Goal: Information Seeking & Learning: Learn about a topic

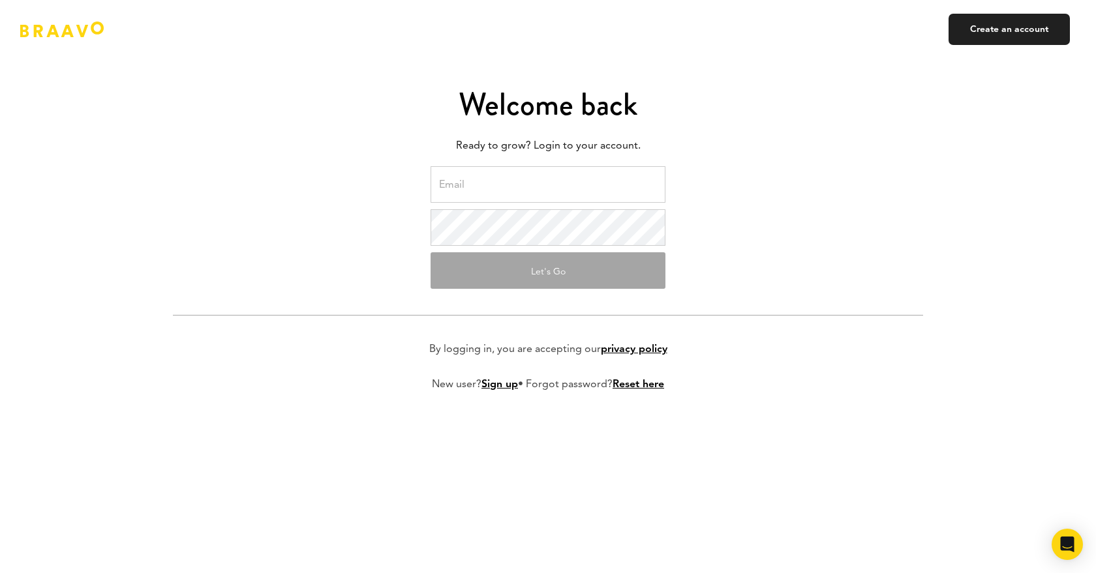
click at [504, 191] on input "email" at bounding box center [548, 184] width 235 height 37
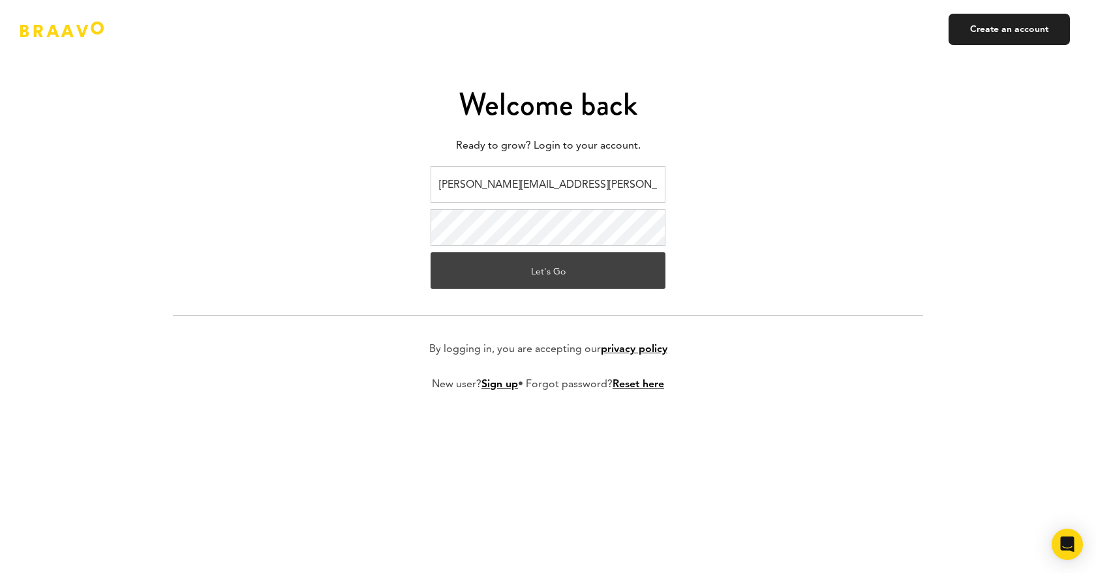
click at [598, 273] on button "Let's Go" at bounding box center [548, 270] width 235 height 37
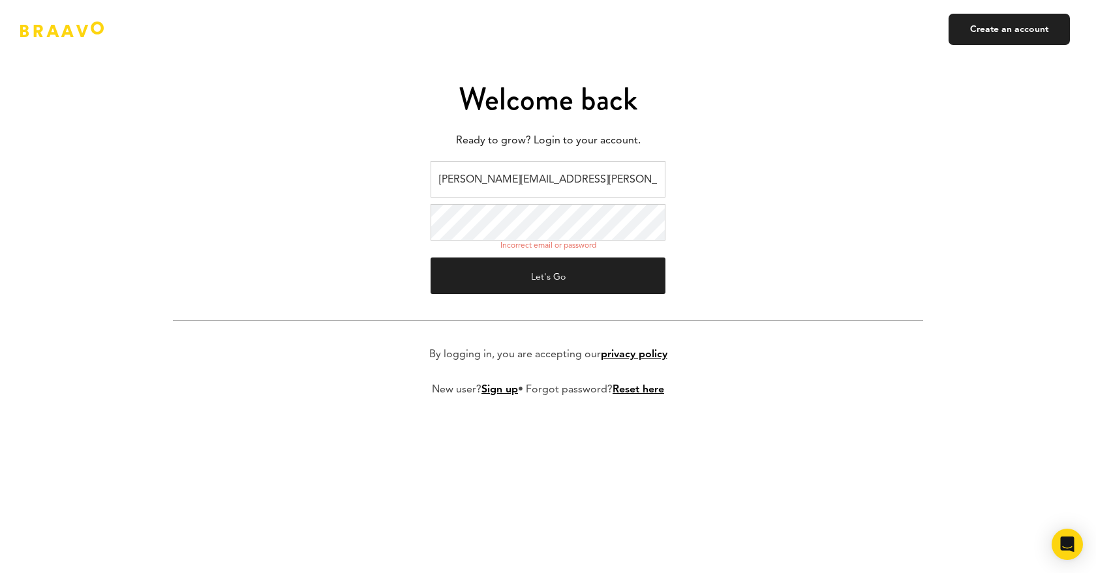
click at [431, 258] on button "Let's Go" at bounding box center [548, 276] width 235 height 37
click at [573, 175] on input "[PERSON_NAME][EMAIL_ADDRESS][PERSON_NAME][DOMAIN_NAME]" at bounding box center [548, 179] width 235 height 37
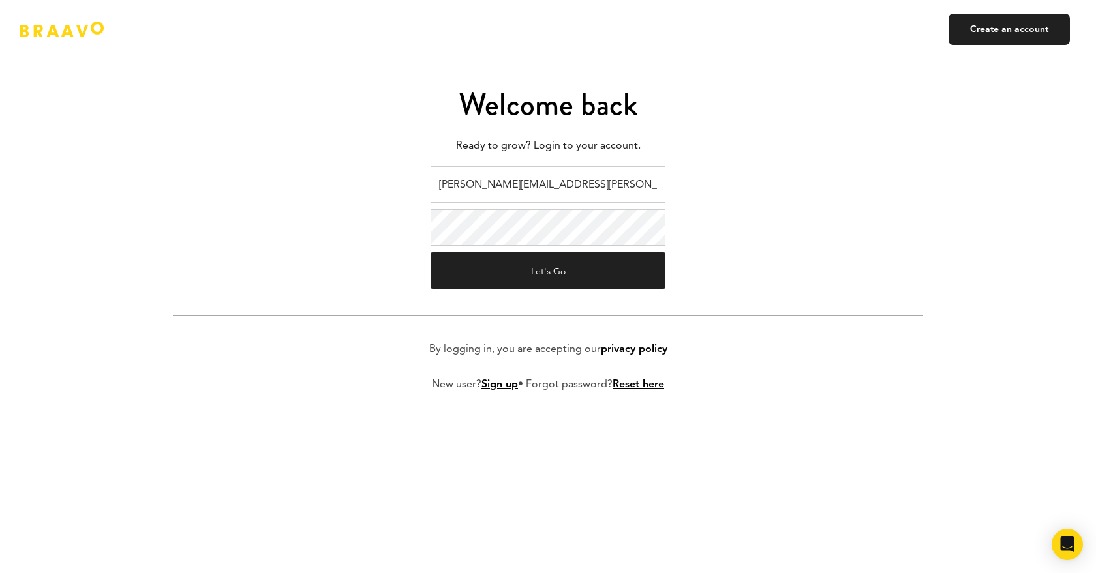
click at [573, 175] on input "[PERSON_NAME][EMAIL_ADDRESS][PERSON_NAME][DOMAIN_NAME]" at bounding box center [548, 184] width 235 height 37
click at [431, 252] on button "Let's Go" at bounding box center [548, 270] width 235 height 37
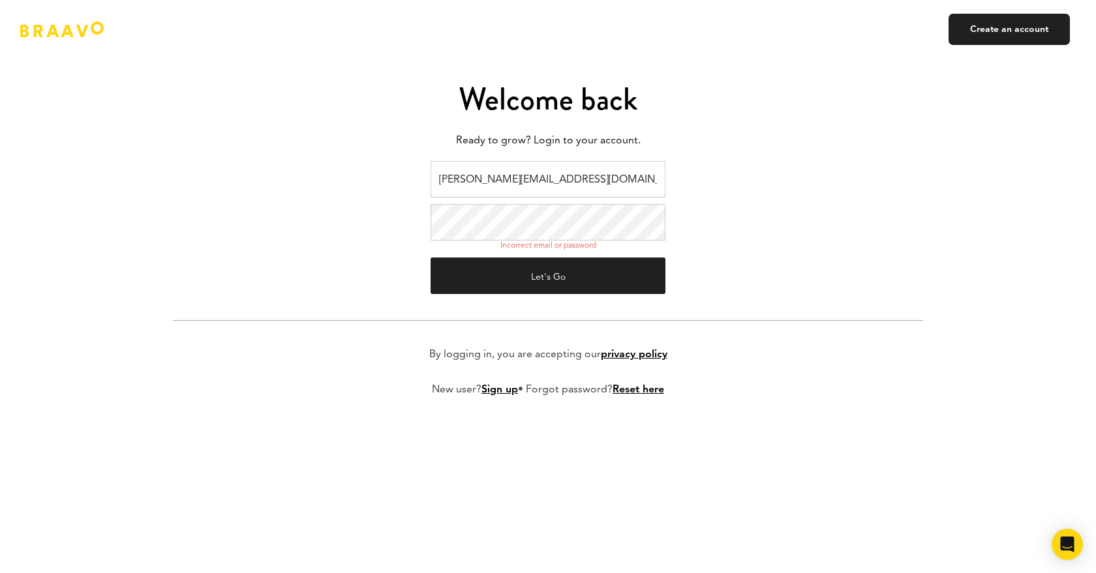
click at [431, 258] on button "Let's Go" at bounding box center [548, 276] width 235 height 37
click at [536, 174] on input "[PERSON_NAME][EMAIL_ADDRESS][DOMAIN_NAME]" at bounding box center [548, 179] width 235 height 37
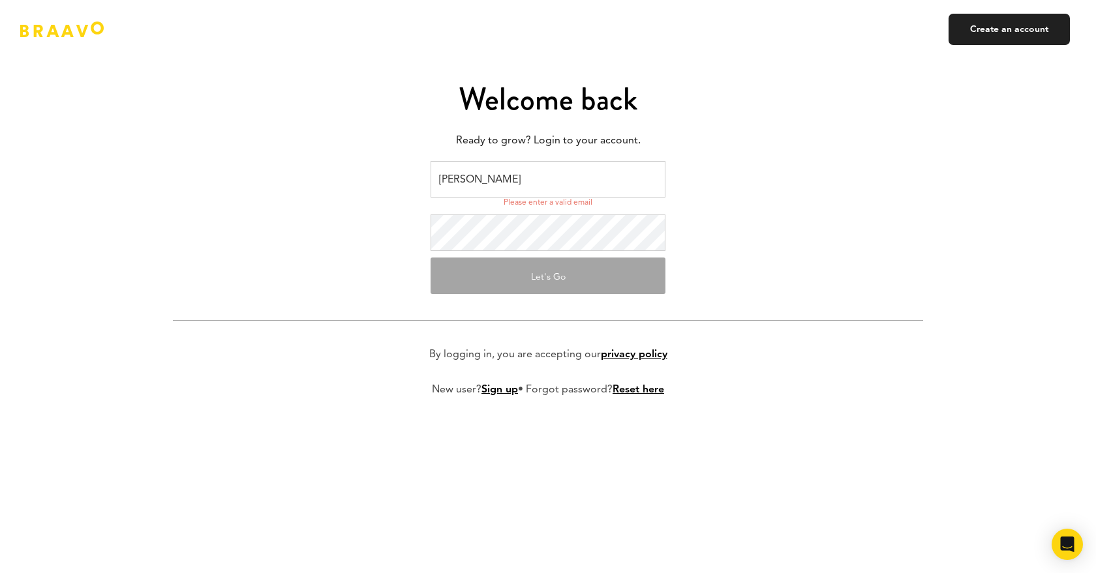
click at [819, 134] on p "Ready to grow? Login to your account." at bounding box center [548, 141] width 750 height 20
click at [502, 180] on input "[PERSON_NAME]" at bounding box center [548, 179] width 235 height 37
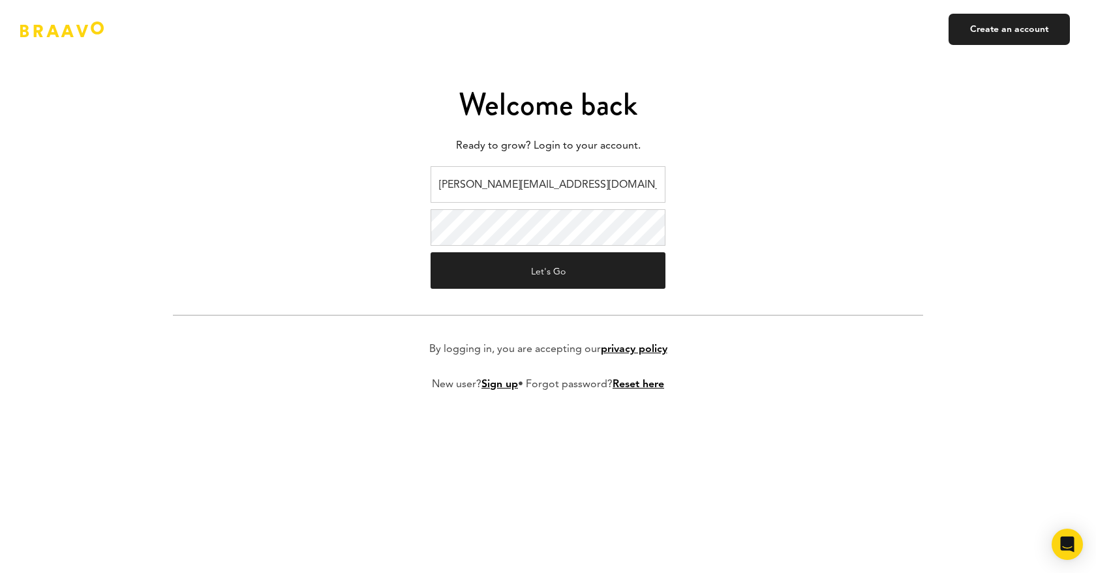
click at [431, 252] on button "Let's Go" at bounding box center [548, 270] width 235 height 37
click at [514, 179] on input "[PERSON_NAME][EMAIL_ADDRESS][DOMAIN_NAME]" at bounding box center [548, 184] width 235 height 37
click at [431, 252] on button "Let's Go" at bounding box center [548, 270] width 235 height 37
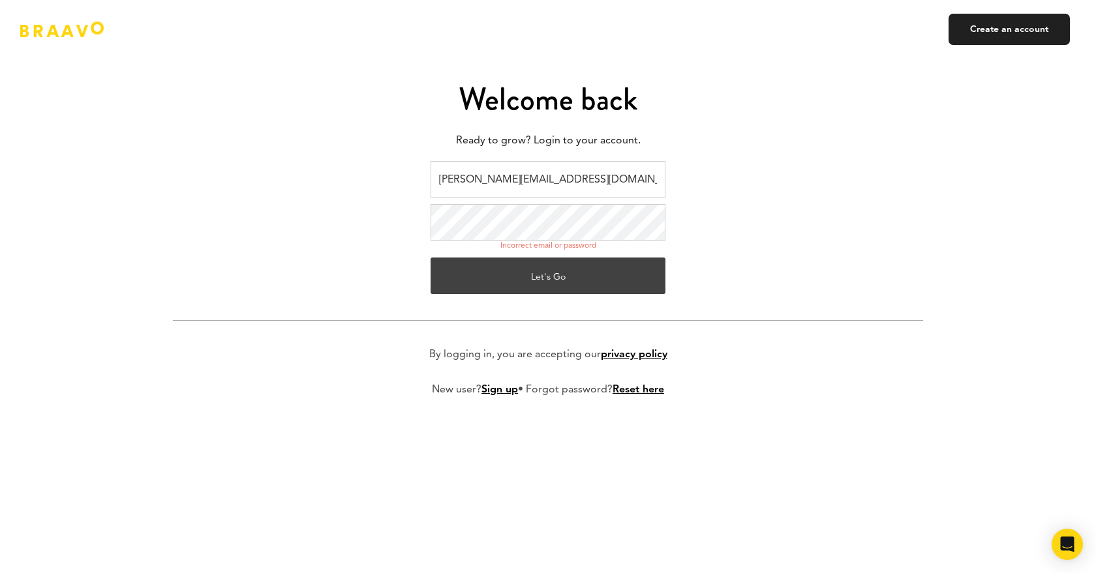
click at [605, 277] on button "Let's Go" at bounding box center [548, 276] width 235 height 37
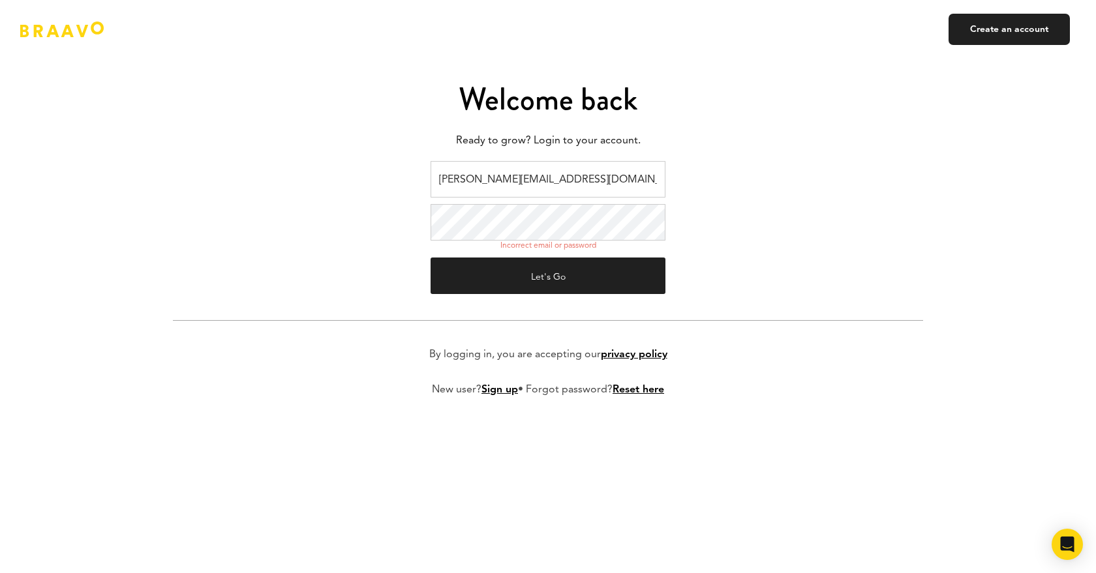
click at [821, 284] on form "[PERSON_NAME][EMAIL_ADDRESS][DOMAIN_NAME] Incorrect email or password Let's Go …" at bounding box center [548, 289] width 750 height 256
click at [465, 187] on input "[PERSON_NAME][EMAIL_ADDRESS][DOMAIN_NAME]" at bounding box center [548, 179] width 235 height 37
click at [466, 187] on input "[PERSON_NAME][EMAIL_ADDRESS][DOMAIN_NAME]" at bounding box center [548, 179] width 235 height 37
click at [475, 179] on input "[PERSON_NAME][EMAIL_ADDRESS][DOMAIN_NAME]" at bounding box center [548, 179] width 235 height 37
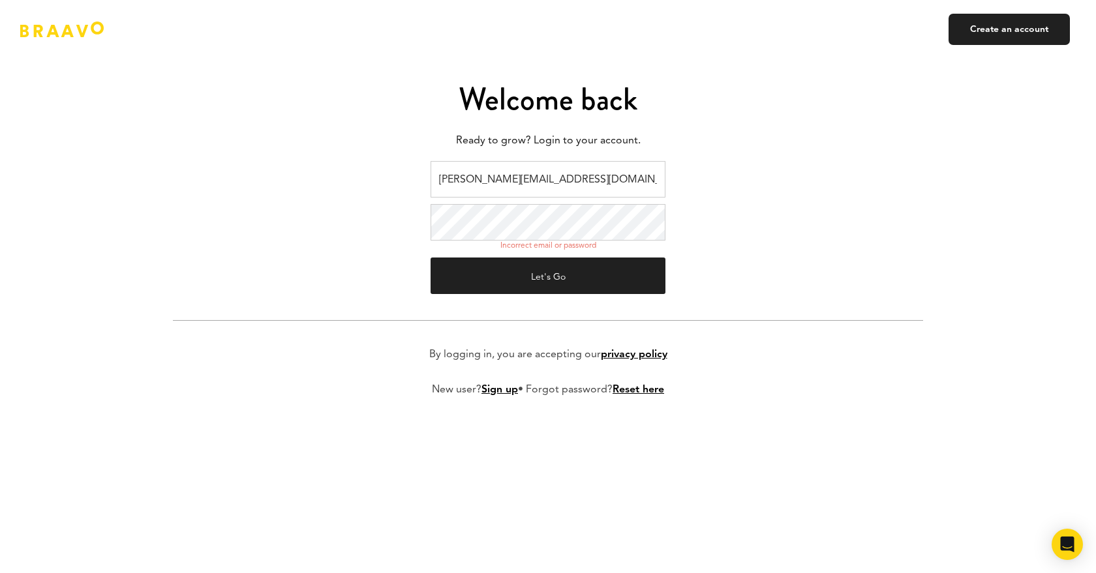
click at [475, 179] on input "[PERSON_NAME][EMAIL_ADDRESS][DOMAIN_NAME]" at bounding box center [548, 179] width 235 height 37
paste input ".[PERSON_NAME]@golfgenius"
type input "[PERSON_NAME][EMAIL_ADDRESS][PERSON_NAME][DOMAIN_NAME]"
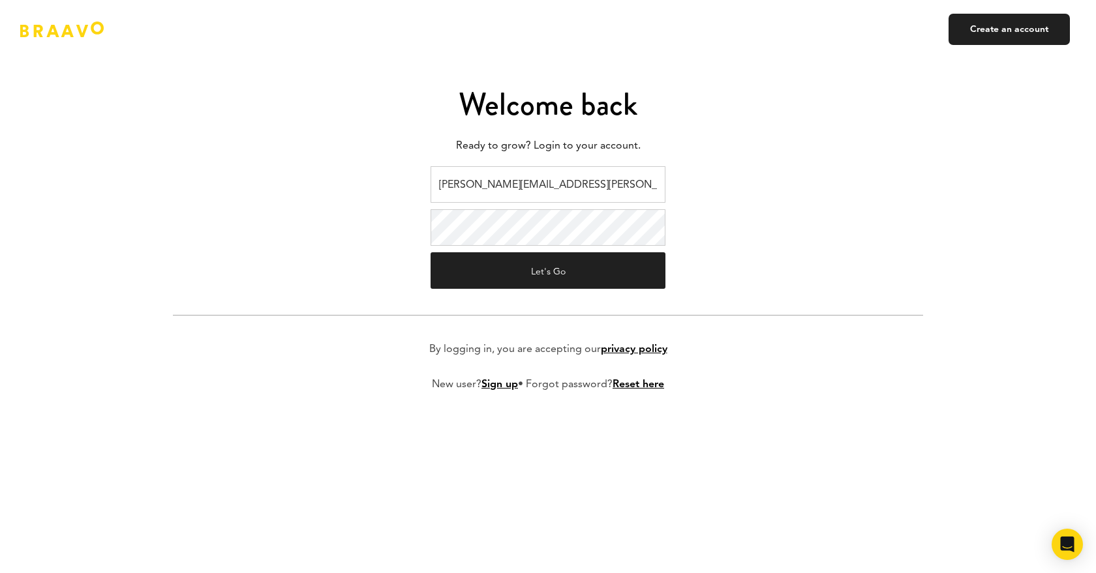
click at [431, 252] on button "Let's Go" at bounding box center [548, 270] width 235 height 37
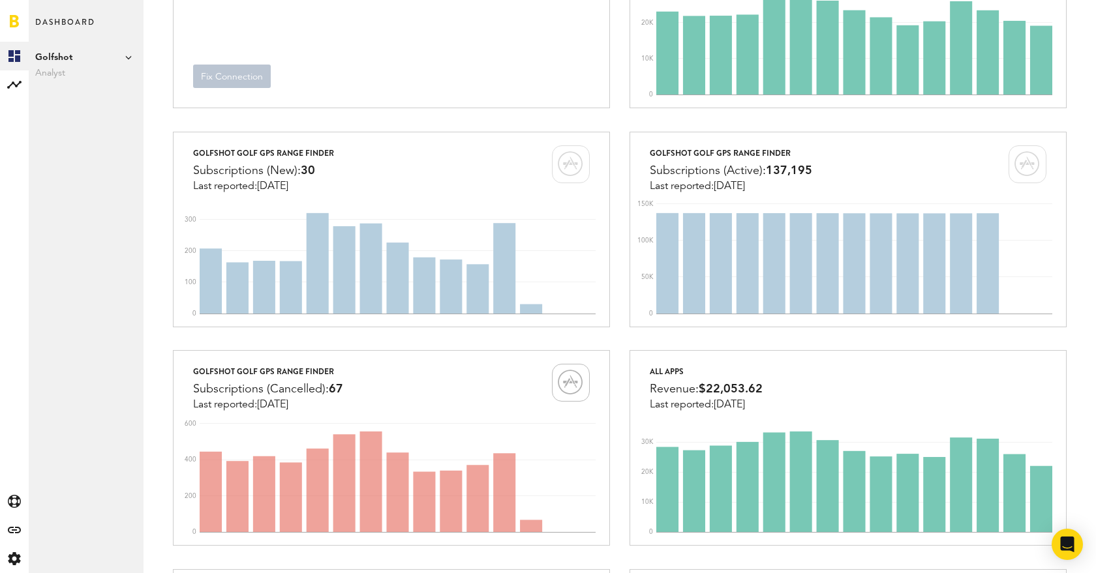
scroll to position [389, 0]
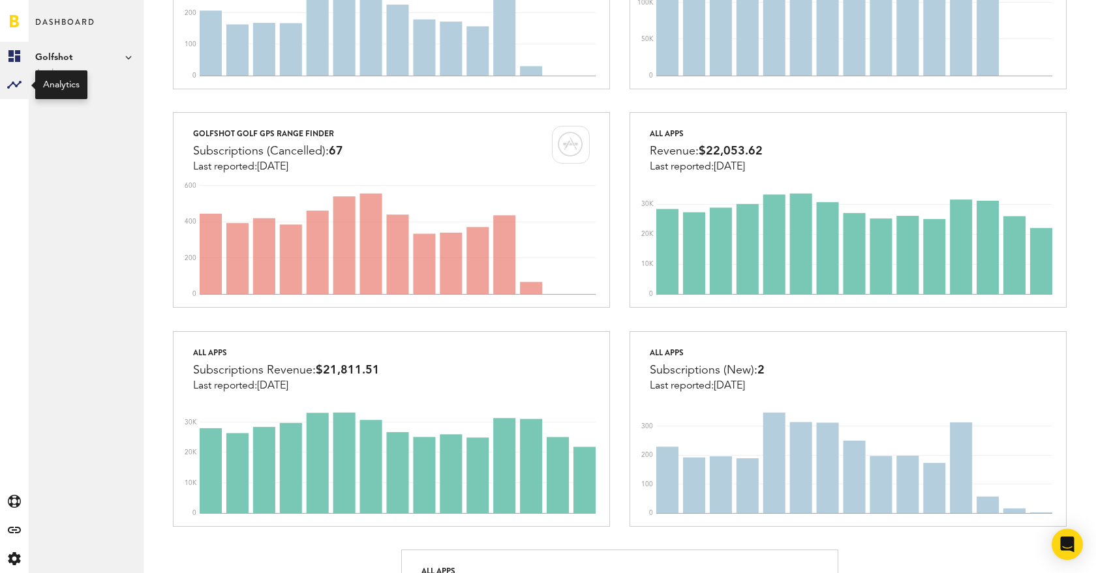
click at [12, 87] on rect at bounding box center [15, 85] width 16 height 16
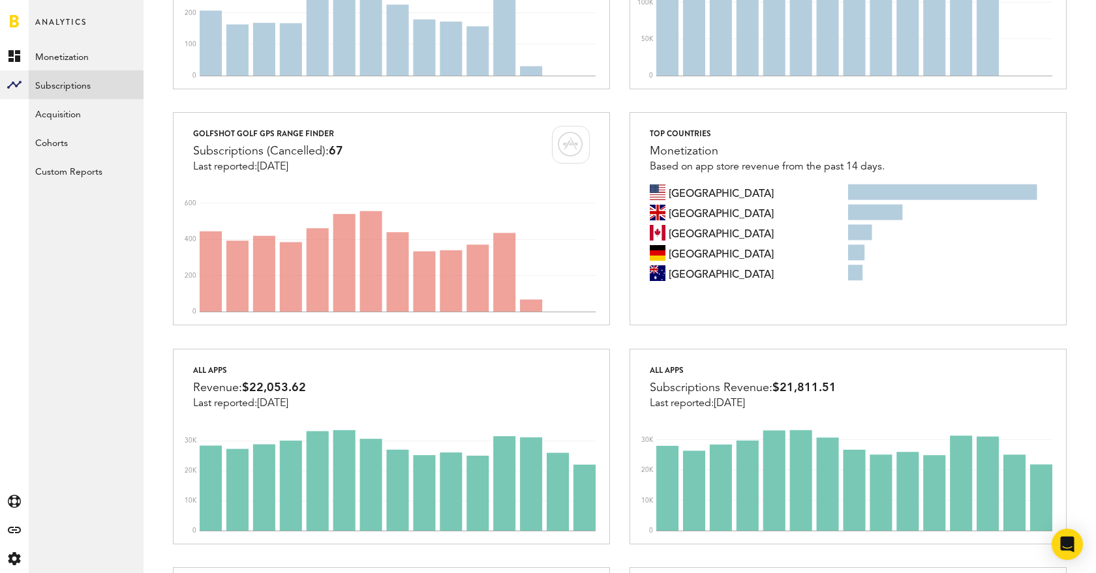
click at [79, 82] on link "Subscriptions" at bounding box center [86, 84] width 115 height 29
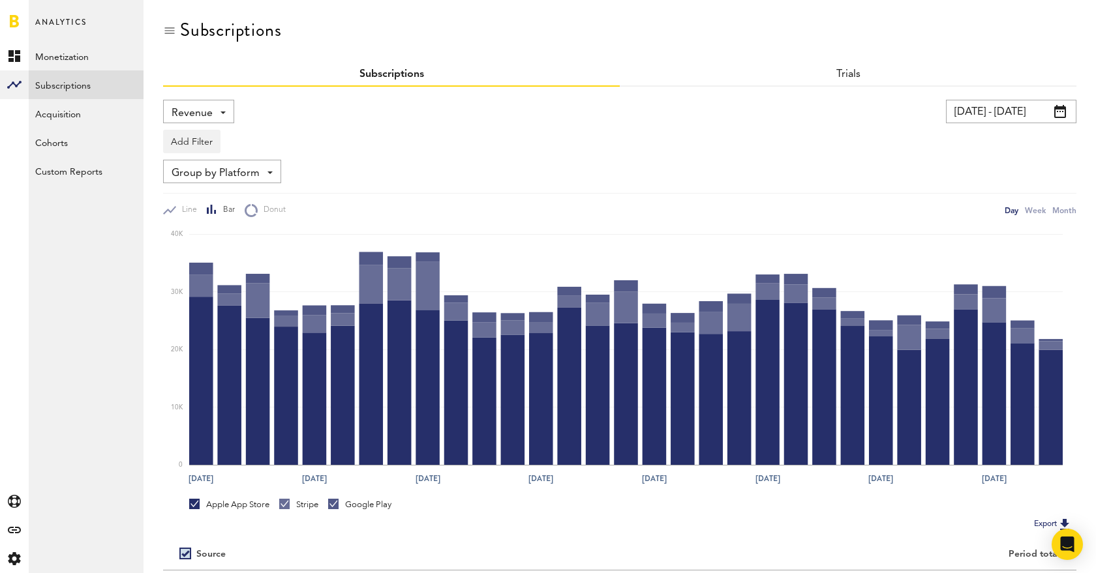
click at [198, 109] on span "Revenue" at bounding box center [192, 113] width 41 height 22
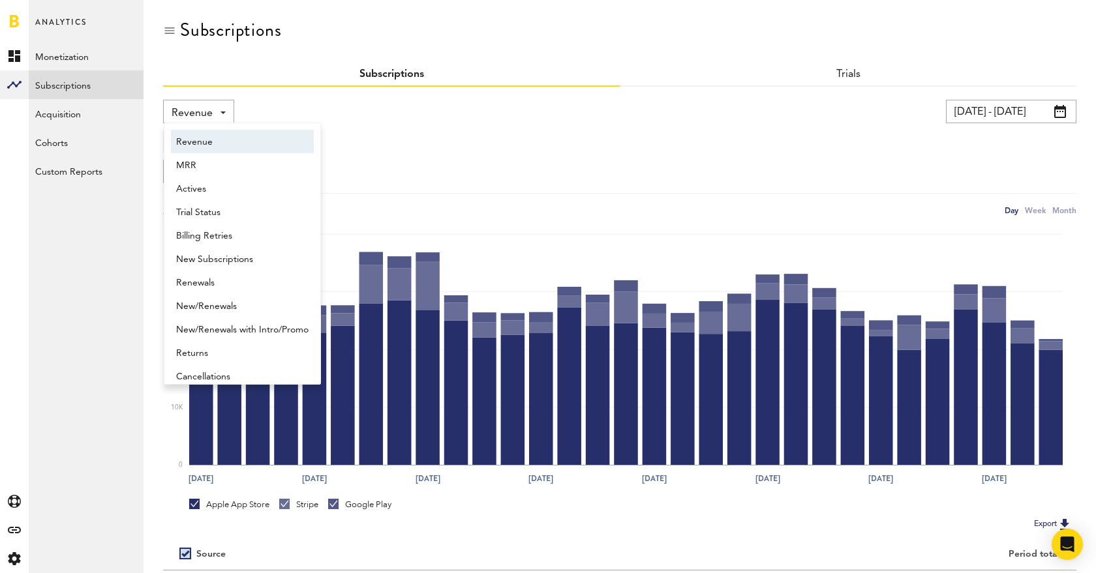
scroll to position [7, 0]
click at [395, 117] on div "Revenue Revenue MRR Actives Trial Status Billing Retries New Subscriptions Rene…" at bounding box center [376, 111] width 427 height 23
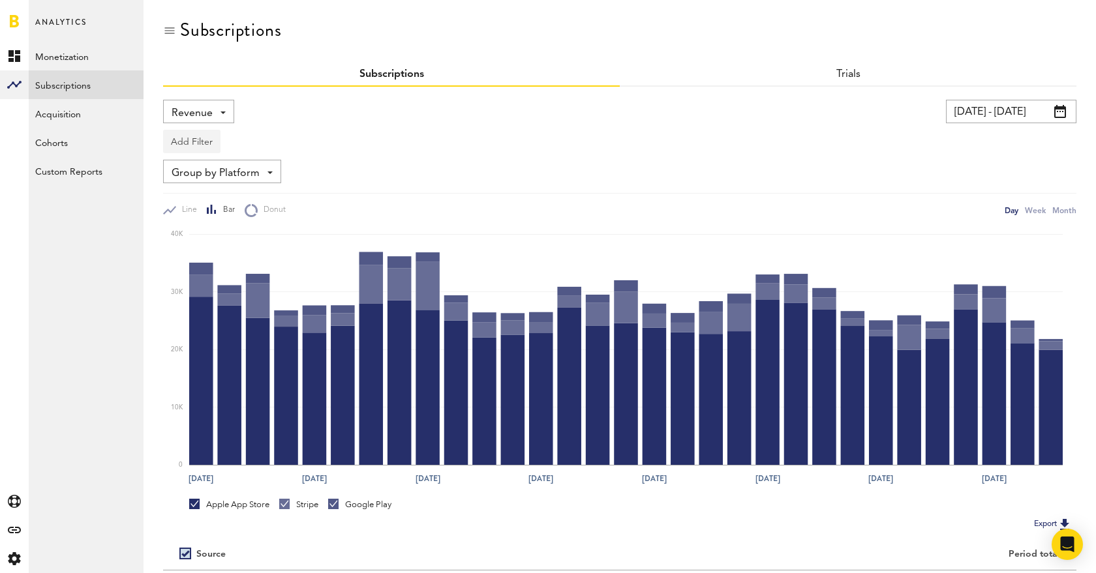
click at [195, 138] on button "Add Filter" at bounding box center [191, 141] width 57 height 23
click at [307, 129] on div "Add Filter Platforms Apps Subscriptions Subscription durations Countries" at bounding box center [619, 138] width 913 height 30
click at [209, 111] on span "Revenue" at bounding box center [192, 113] width 41 height 22
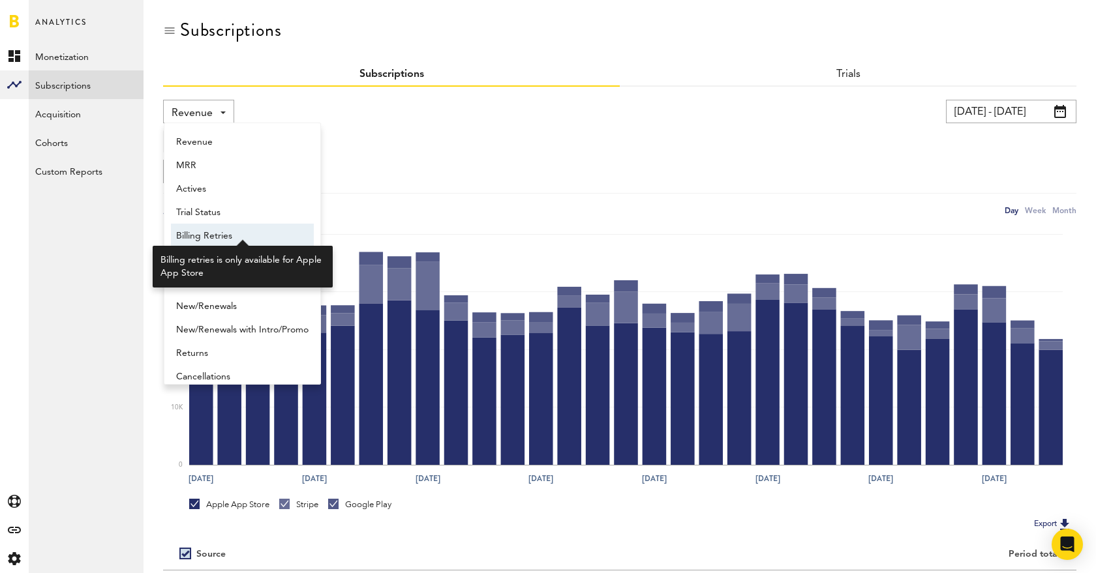
scroll to position [10, 0]
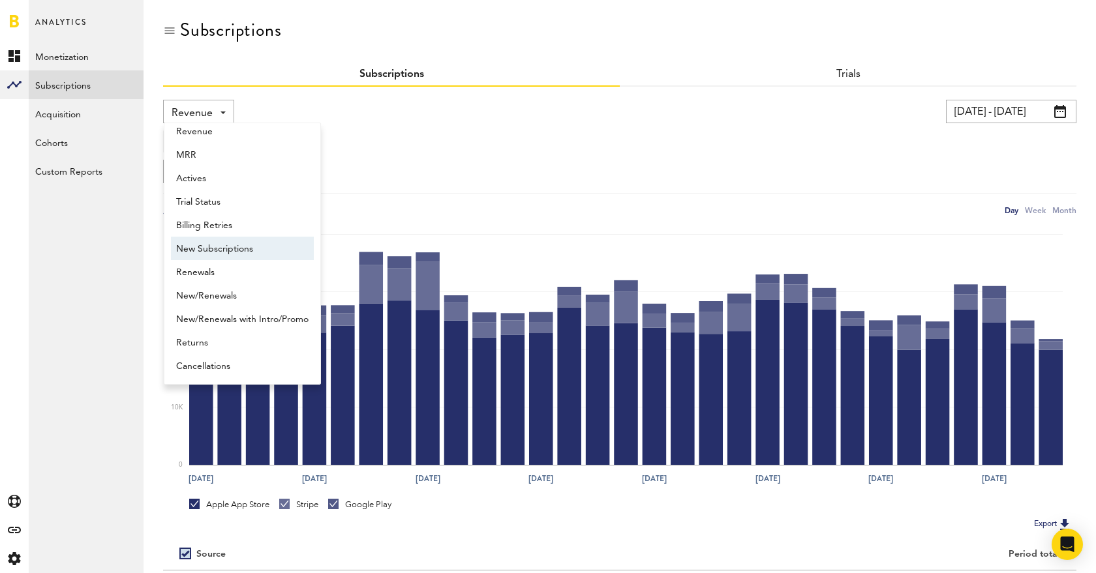
click at [245, 248] on span "New Subscriptions" at bounding box center [242, 249] width 132 height 22
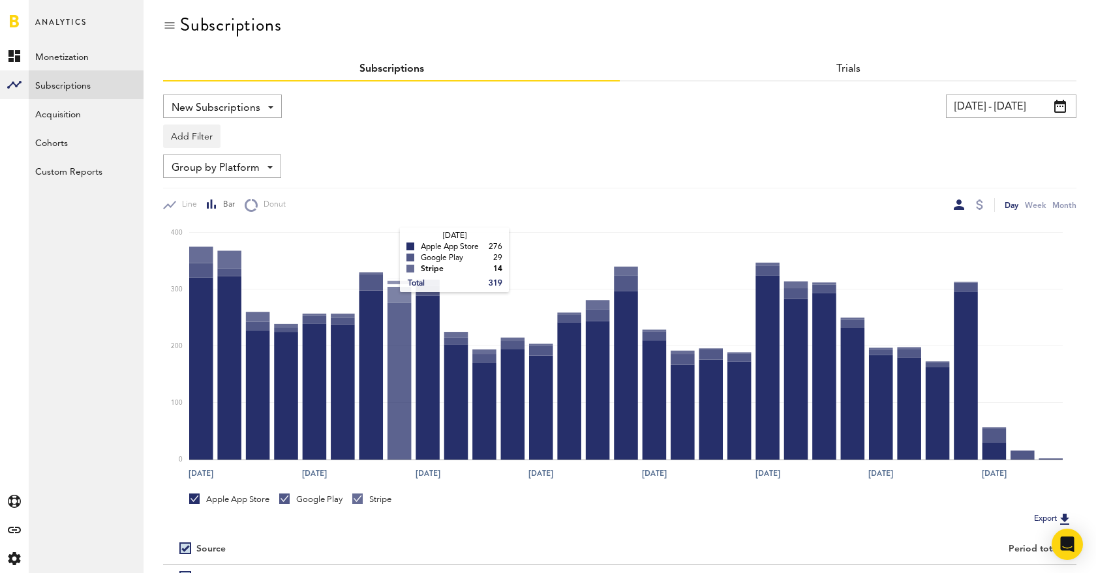
scroll to position [3, 0]
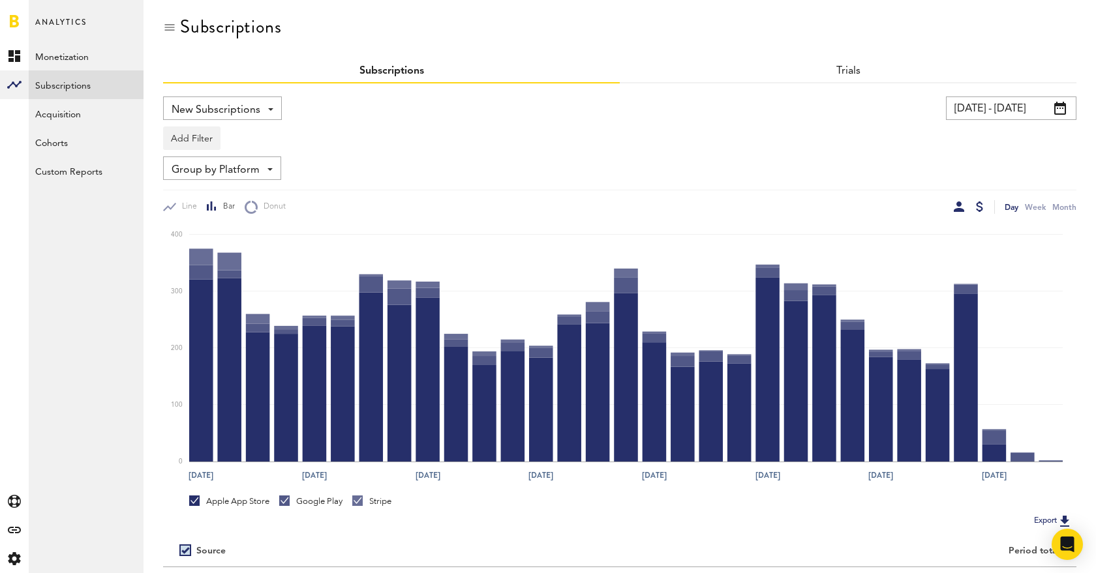
click at [982, 204] on div at bounding box center [979, 207] width 7 height 10
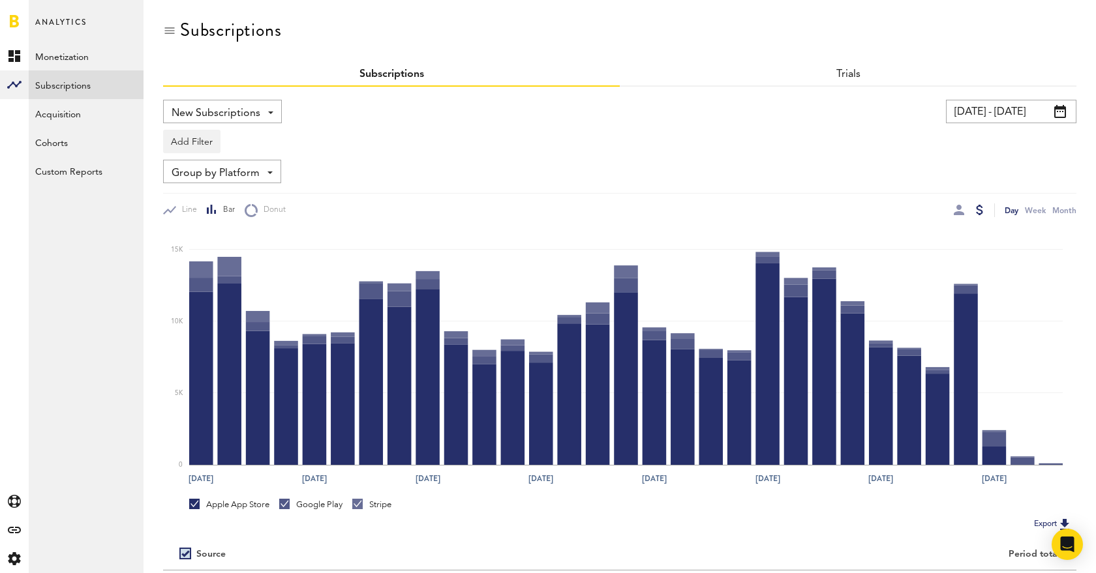
click at [1059, 110] on span at bounding box center [1060, 111] width 12 height 13
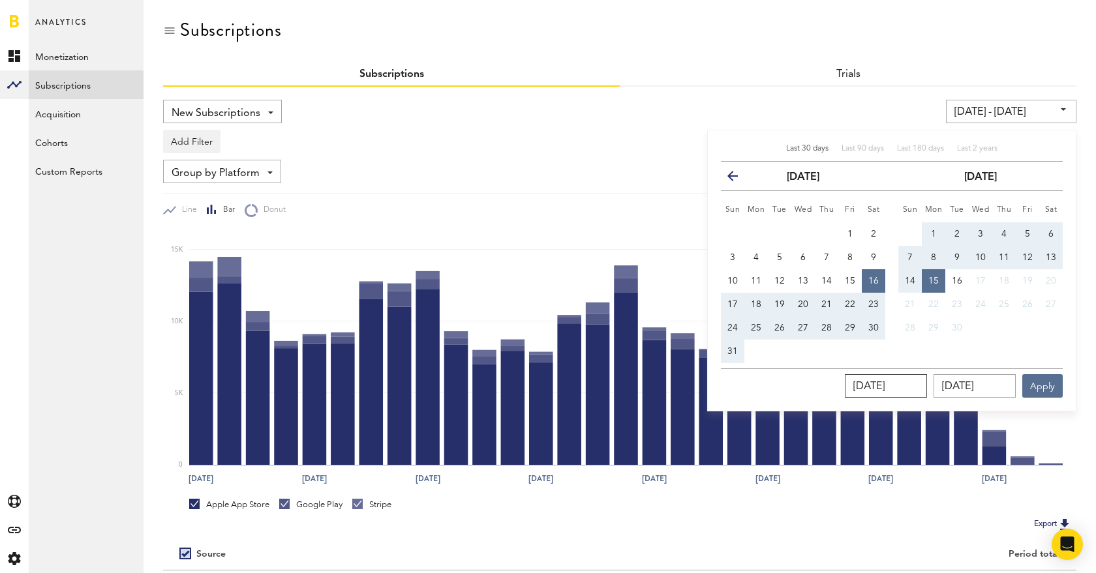
click at [916, 389] on input "[DATE]" at bounding box center [886, 385] width 82 height 23
click at [903, 386] on input "[DATE]" at bounding box center [886, 385] width 82 height 23
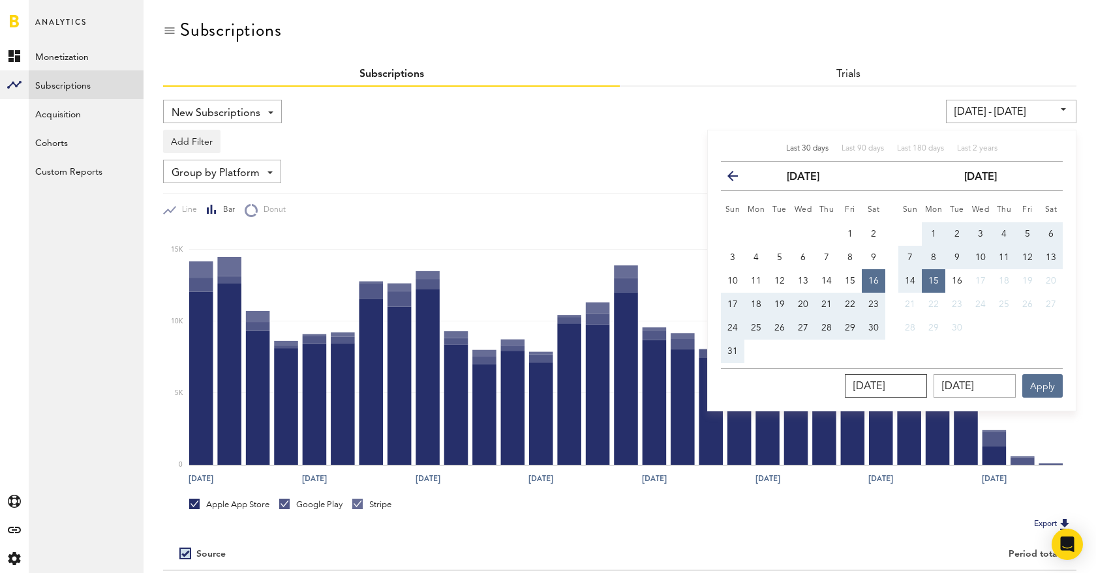
click at [903, 386] on input "[DATE]" at bounding box center [886, 385] width 82 height 23
type input "[DATE]"
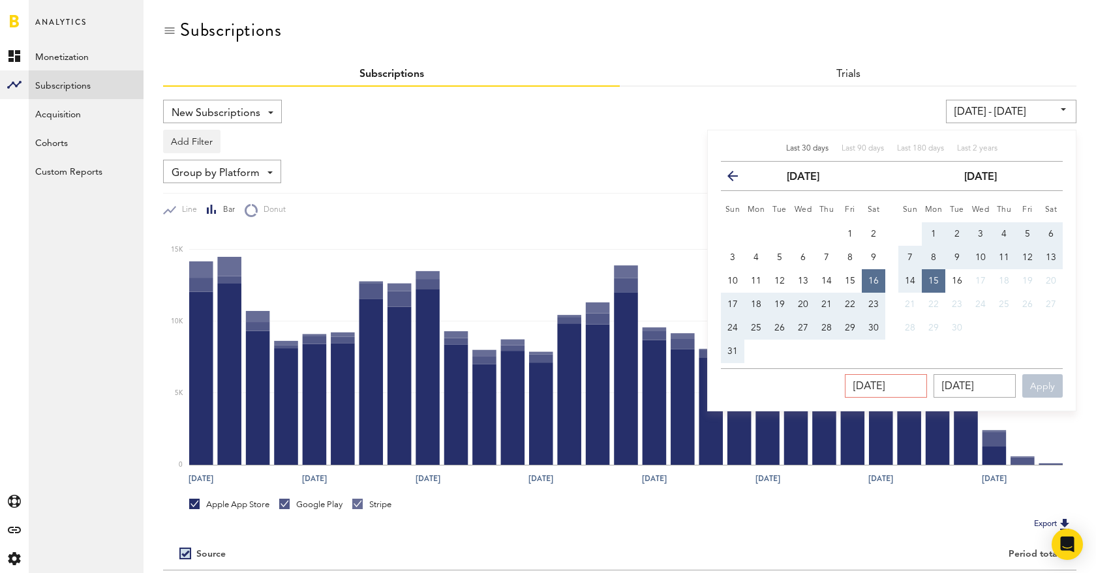
type input "[DATE] - [DATE]"
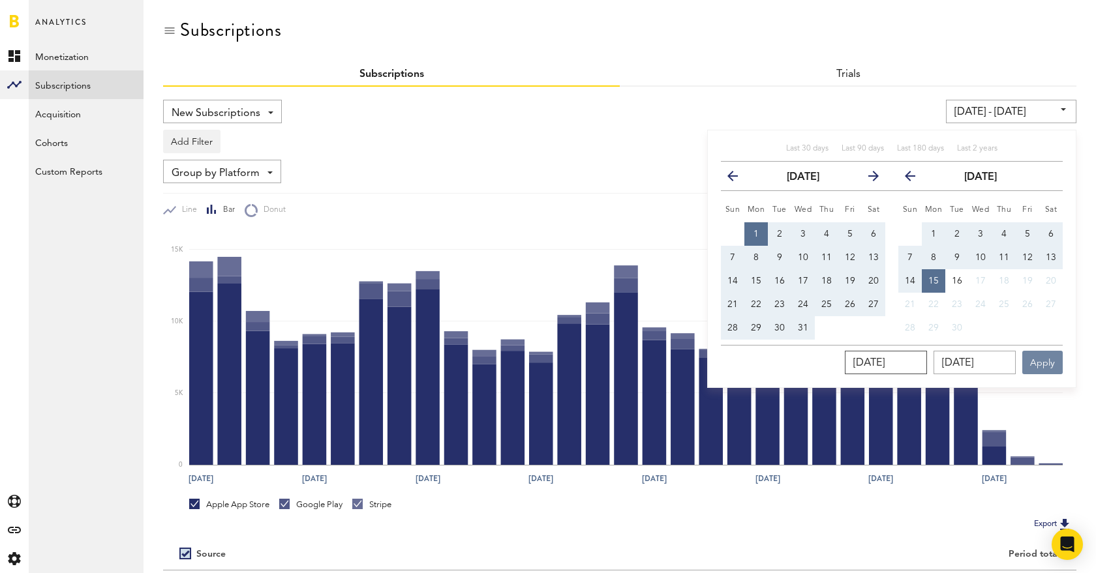
type input "[DATE]"
click at [1037, 363] on button "Apply" at bounding box center [1042, 362] width 40 height 23
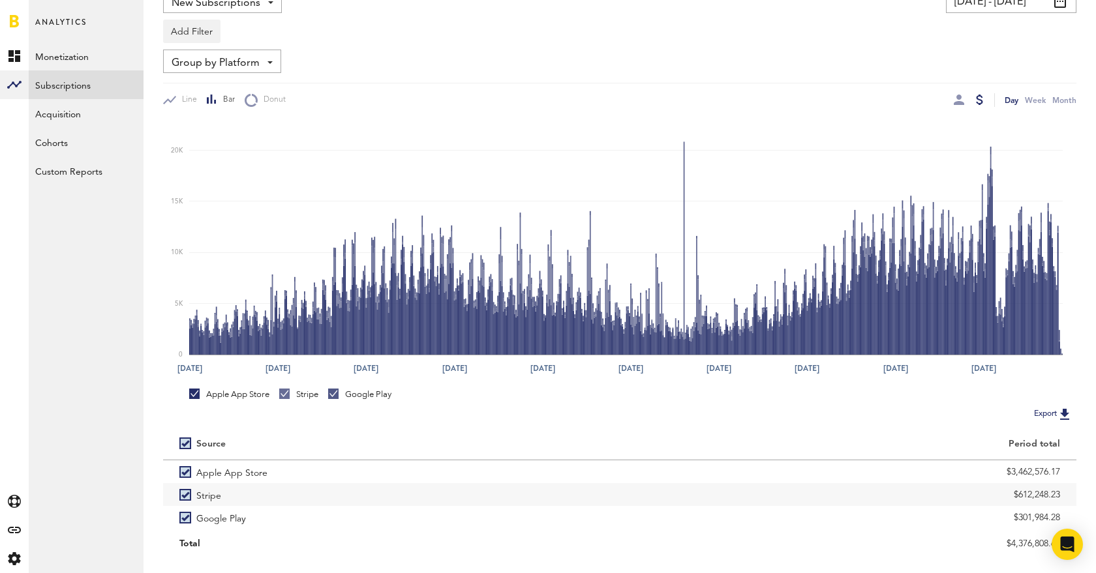
scroll to position [113, 0]
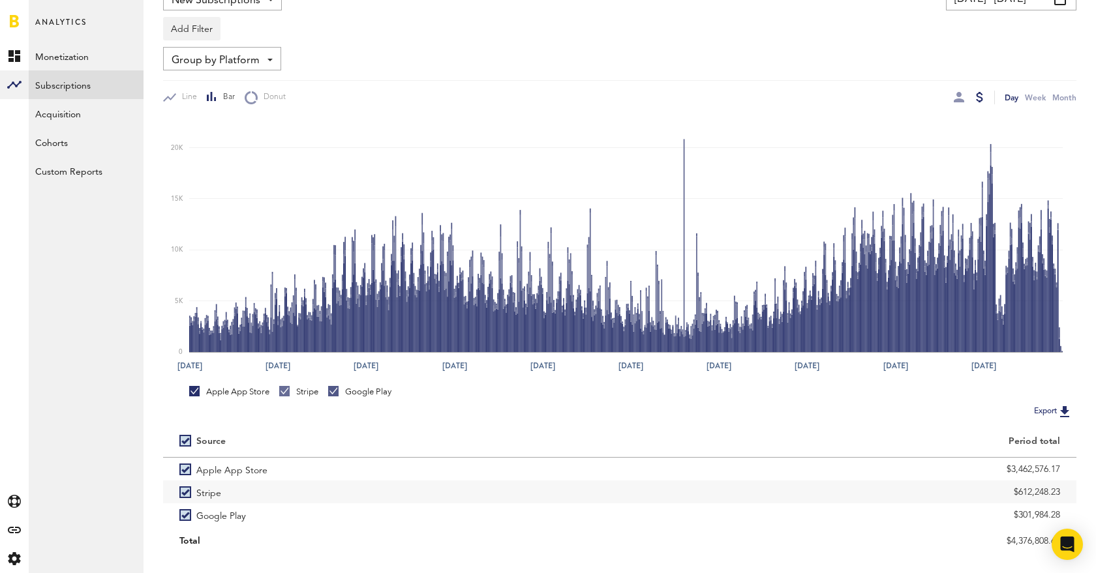
click at [243, 57] on span "Group by Platform" at bounding box center [216, 61] width 88 height 22
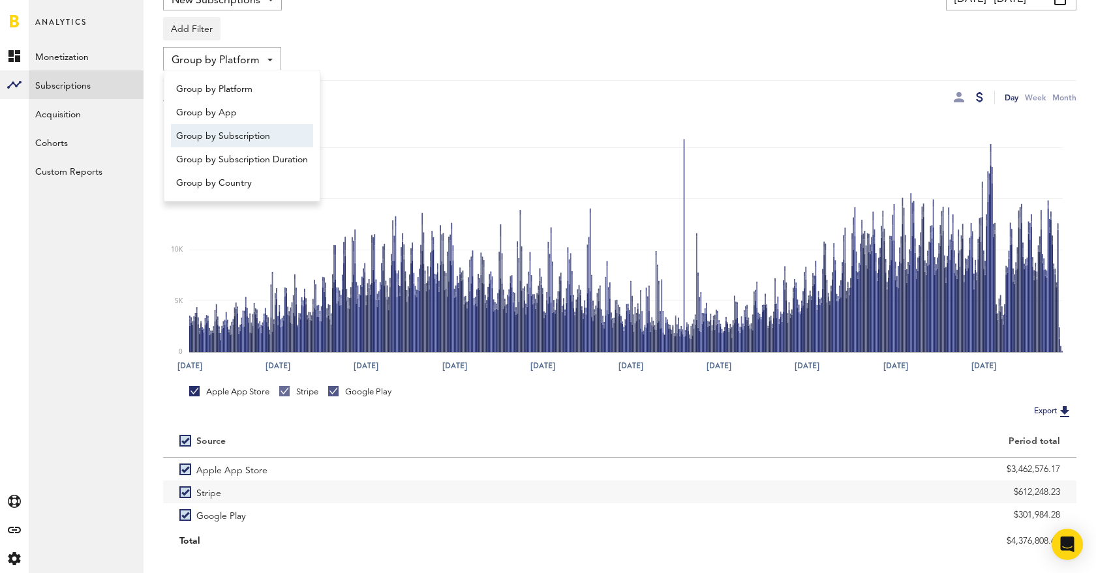
click at [257, 129] on span "Group by Subscription" at bounding box center [242, 136] width 132 height 22
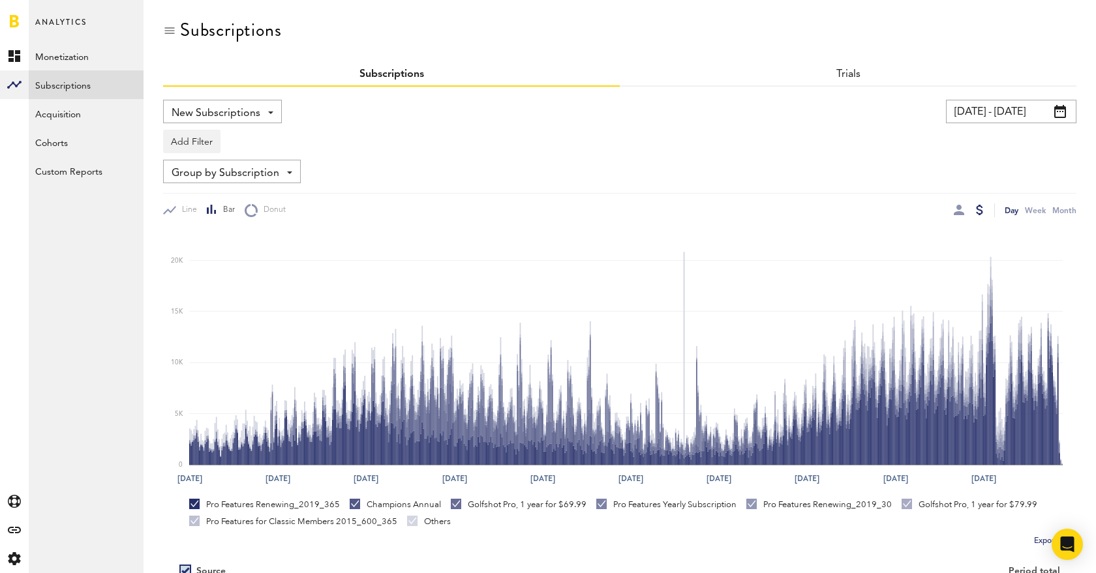
click at [245, 171] on span "Group by Subscription" at bounding box center [226, 173] width 108 height 22
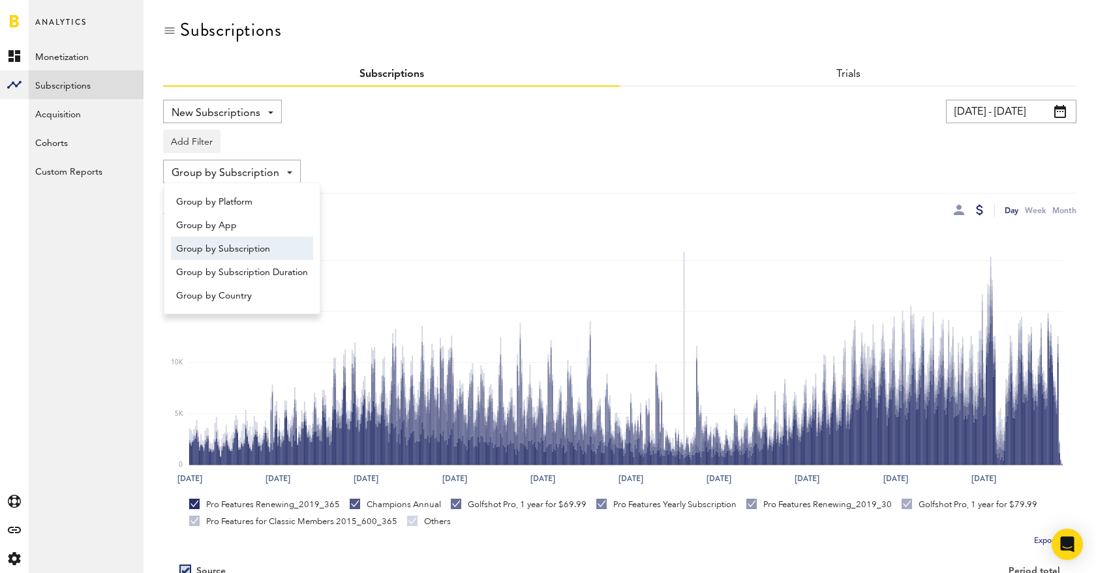
click at [408, 141] on div "Add Filter Platforms Apps Subscriptions Subscription durations Countries" at bounding box center [619, 138] width 913 height 30
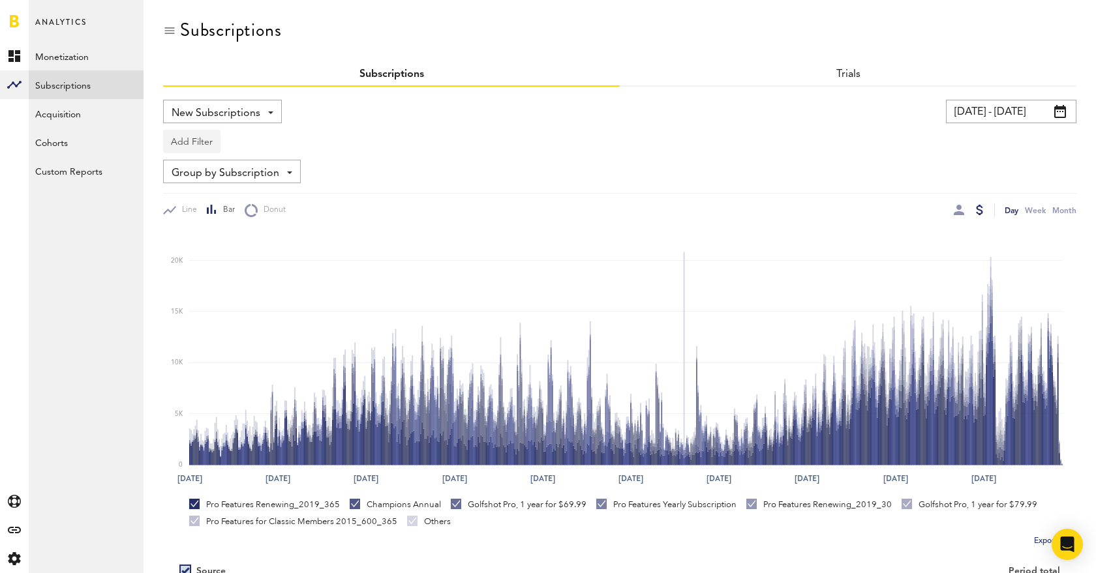
click at [207, 144] on button "Add Filter" at bounding box center [191, 141] width 57 height 23
click at [235, 243] on li "Subscription durations" at bounding box center [223, 245] width 106 height 23
click at [350, 140] on button "Add Filter" at bounding box center [362, 141] width 57 height 23
click at [414, 249] on li "Subscription durations" at bounding box center [394, 245] width 106 height 23
click at [357, 139] on button "Add Filter" at bounding box center [362, 141] width 57 height 23
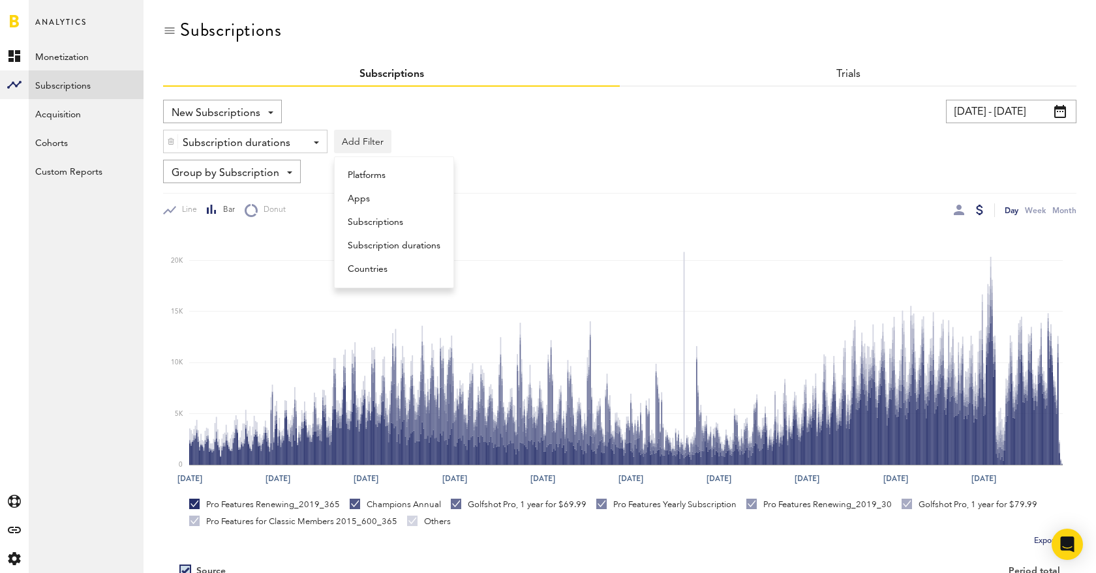
click at [284, 140] on div "Subscription durations" at bounding box center [240, 143] width 115 height 22
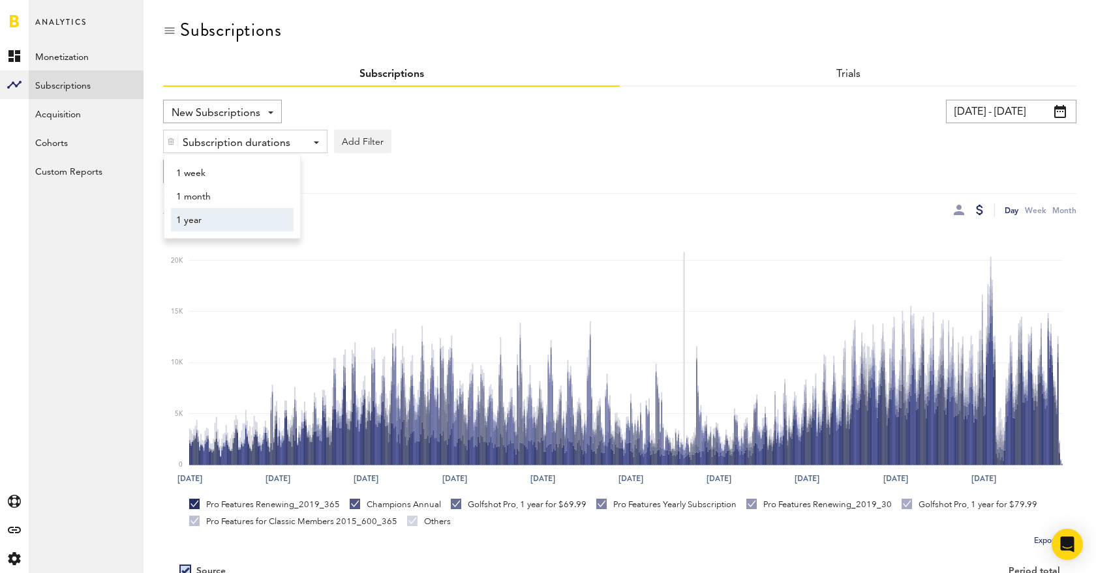
scroll to position [2, 0]
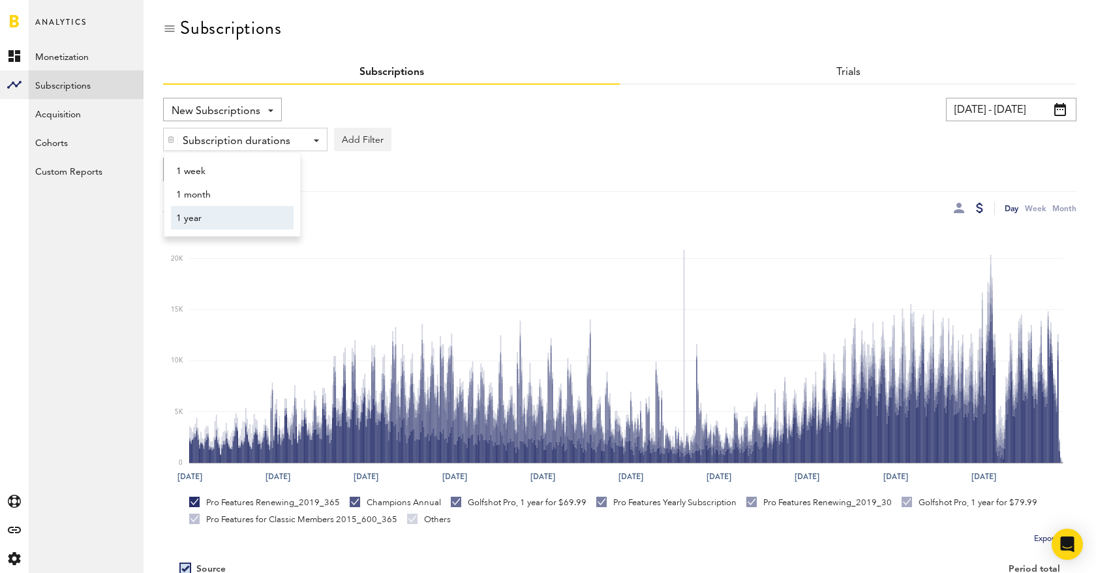
click at [222, 220] on span "1 year" at bounding box center [226, 218] width 100 height 22
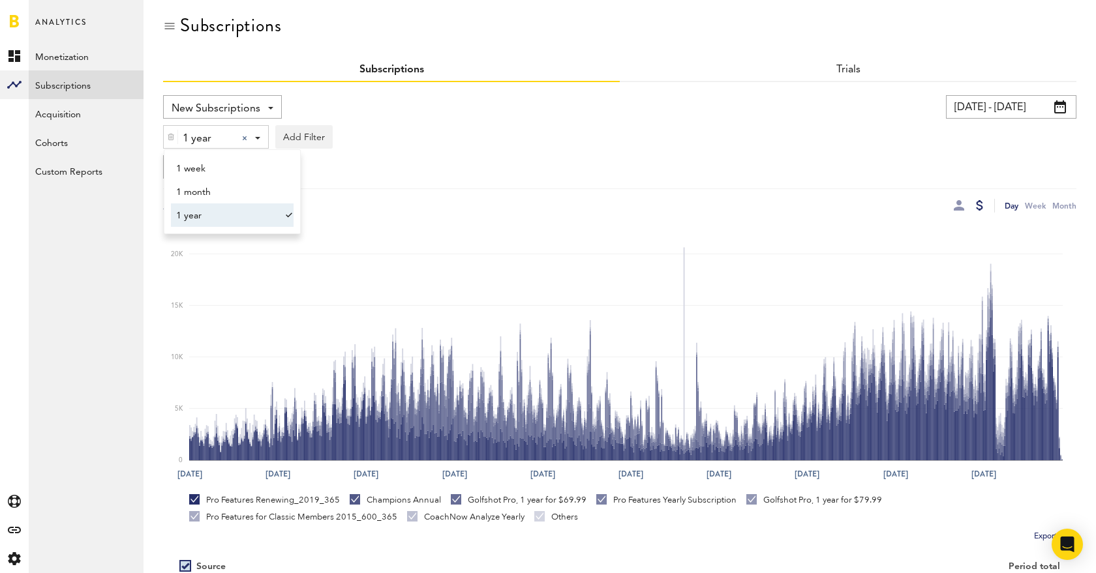
click at [592, 109] on div "New Subscriptions Revenue MRR Actives Trial Status Billing Retries New Subscrip…" at bounding box center [388, 106] width 451 height 23
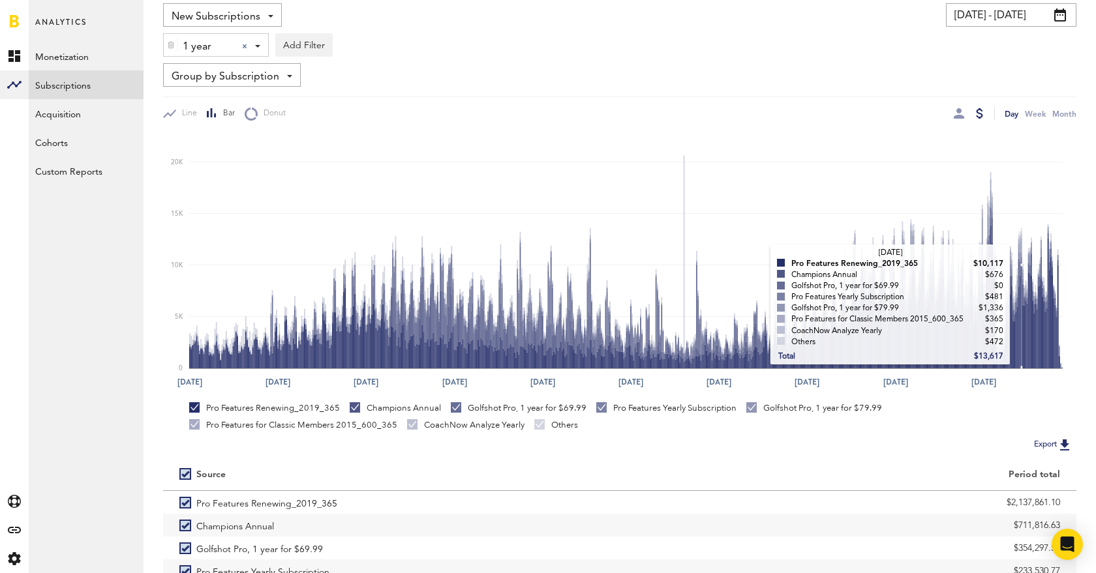
scroll to position [134, 0]
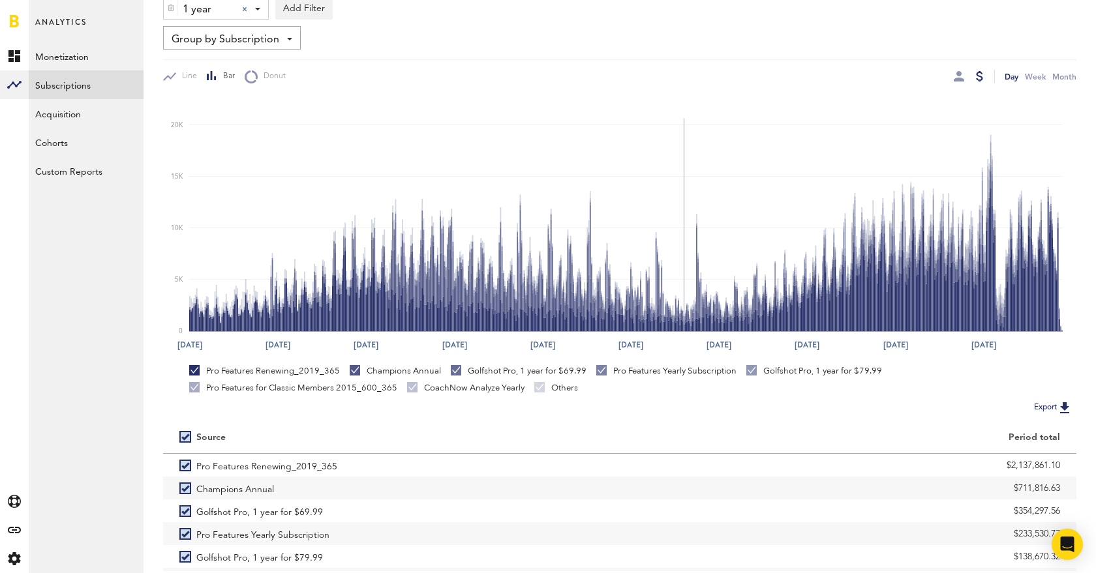
click at [1067, 404] on img at bounding box center [1065, 408] width 16 height 16
click at [219, 13] on span "1 year" at bounding box center [207, 10] width 49 height 22
click at [219, 69] on span "1 month" at bounding box center [226, 63] width 100 height 22
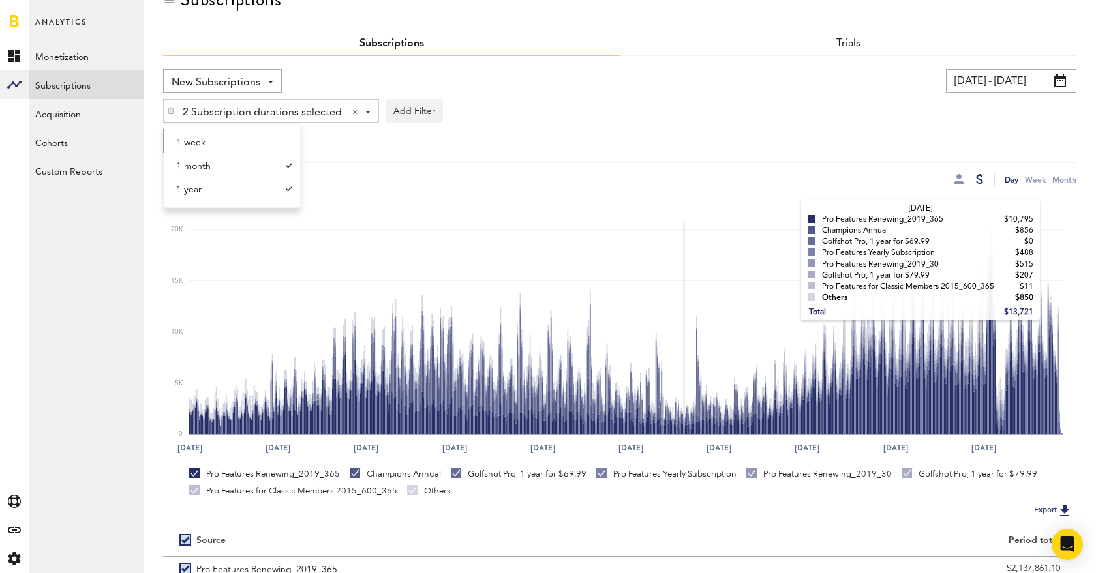
scroll to position [200, 0]
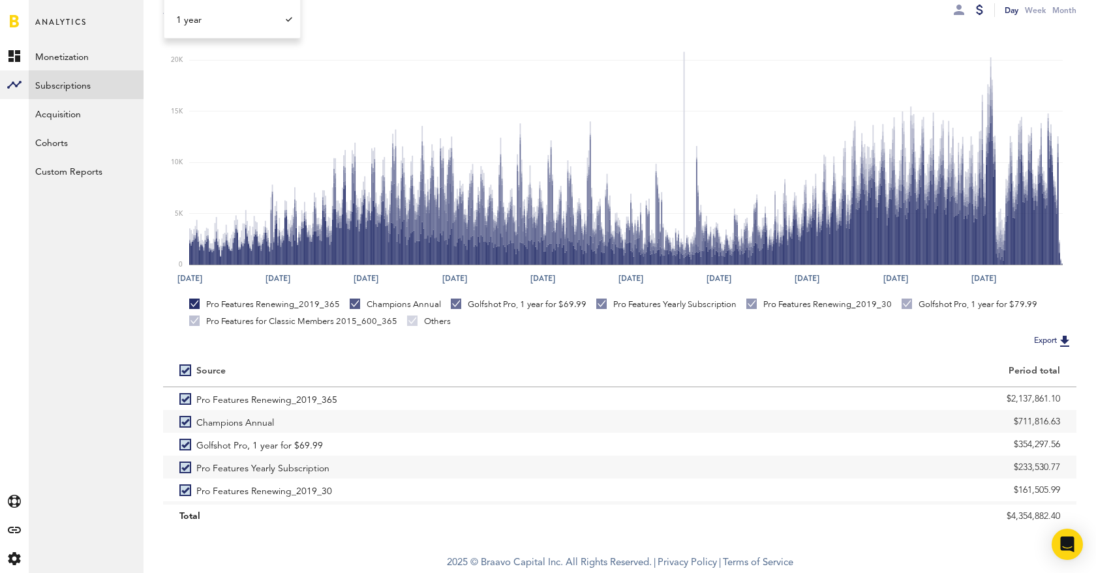
click at [1064, 339] on img at bounding box center [1065, 341] width 16 height 16
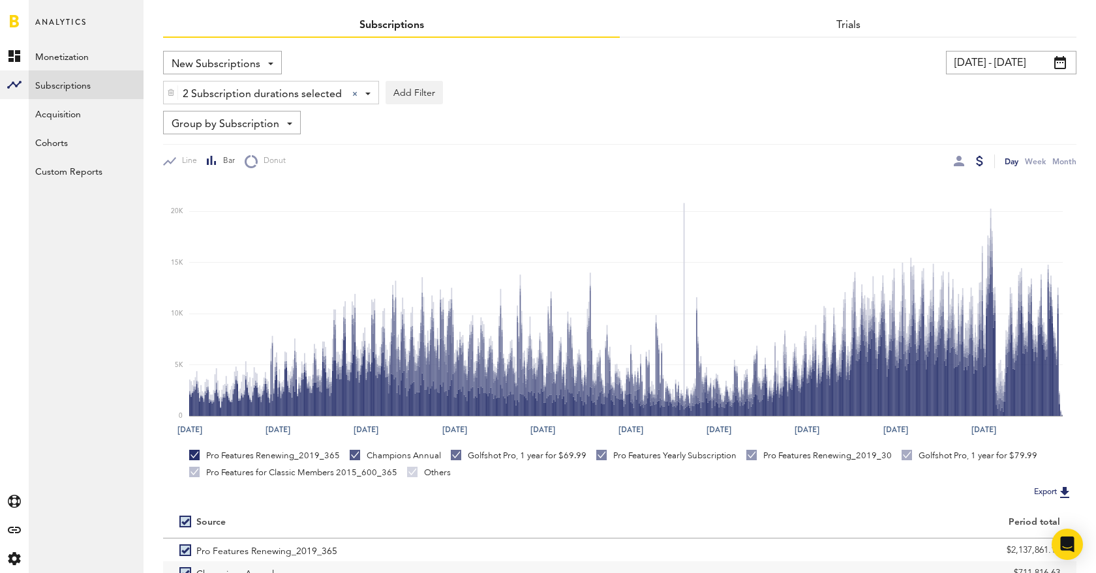
scroll to position [26, 0]
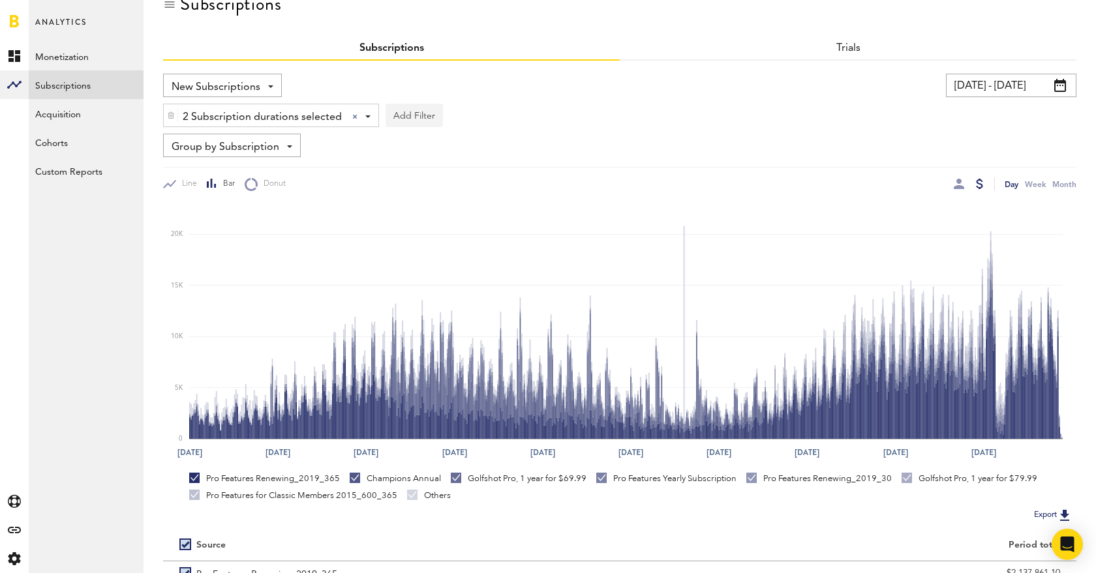
click at [414, 117] on button "Add Filter" at bounding box center [414, 115] width 57 height 23
click at [432, 166] on li "Apps" at bounding box center [446, 172] width 106 height 23
click at [433, 108] on div "Apps" at bounding box center [433, 117] width 57 height 22
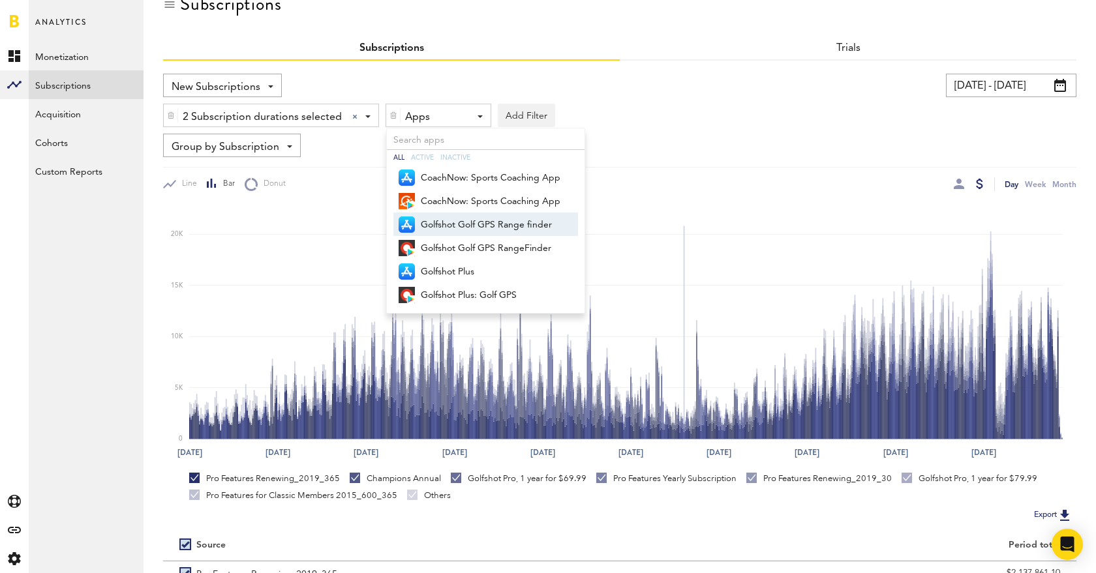
click at [487, 230] on span "Golfshot Golf GPS Range finder" at bounding box center [491, 225] width 140 height 22
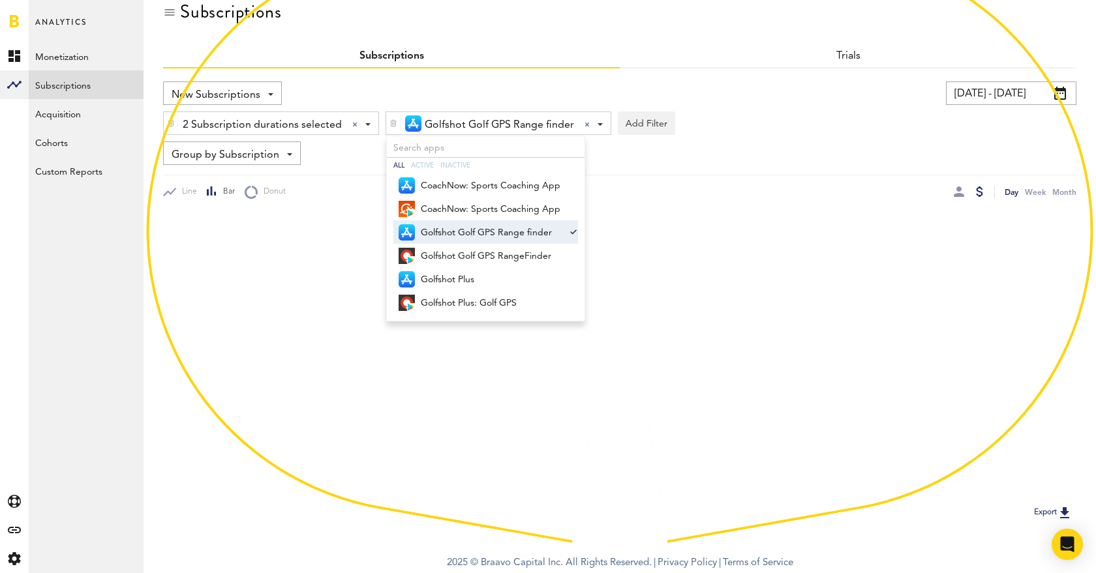
scroll to position [18, 0]
click at [483, 256] on span "Golfshot Golf GPS RangeFinder" at bounding box center [491, 256] width 140 height 22
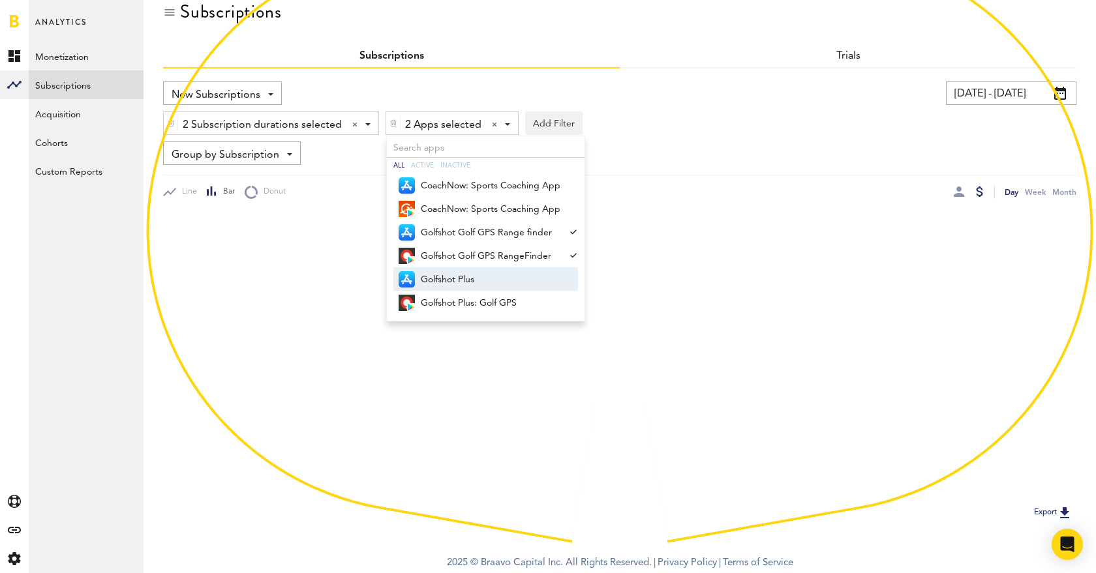
click at [477, 277] on span "Golfshot Plus" at bounding box center [491, 280] width 140 height 22
click at [481, 297] on span "Golfshot Plus: Golf GPS" at bounding box center [491, 303] width 140 height 22
click at [713, 117] on div "2 Subscription durations selected 2 Subscription durations selected 1 week 1 mo…" at bounding box center [619, 120] width 913 height 30
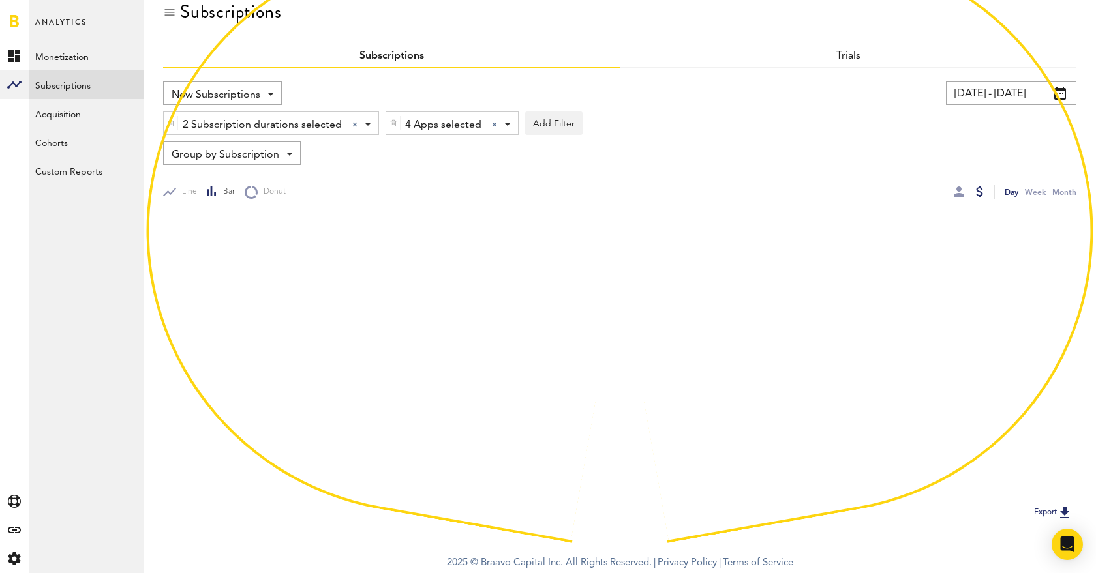
click at [267, 121] on span "2 Subscription durations selected" at bounding box center [262, 125] width 159 height 22
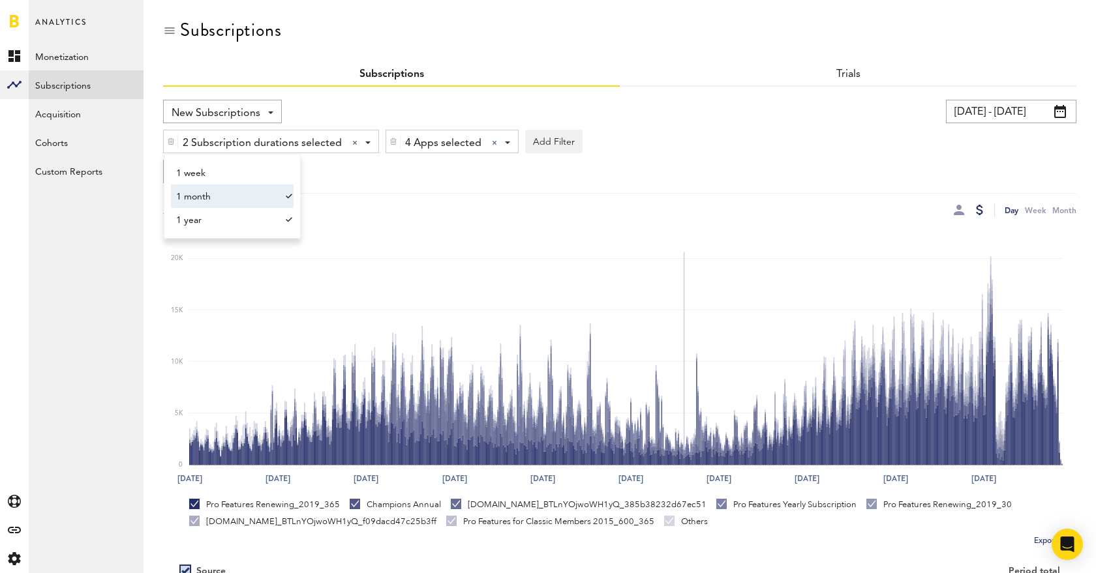
click at [241, 191] on span "1 month" at bounding box center [226, 197] width 100 height 22
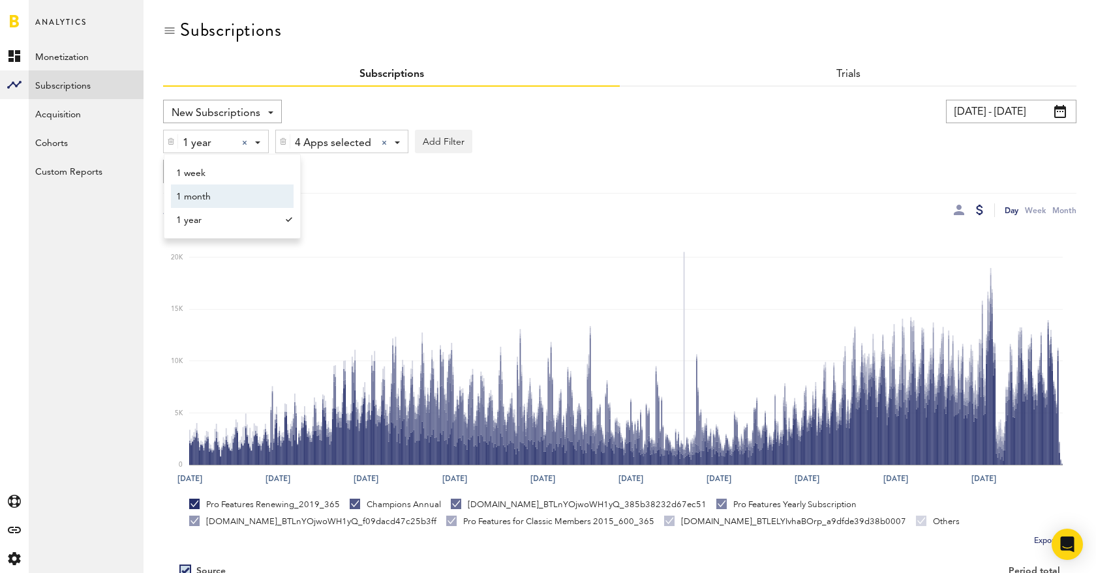
click at [712, 125] on div "1 year 1 year 1 week 1 month 1 year 4 Apps selected 4 Apps selected All Active …" at bounding box center [619, 138] width 913 height 30
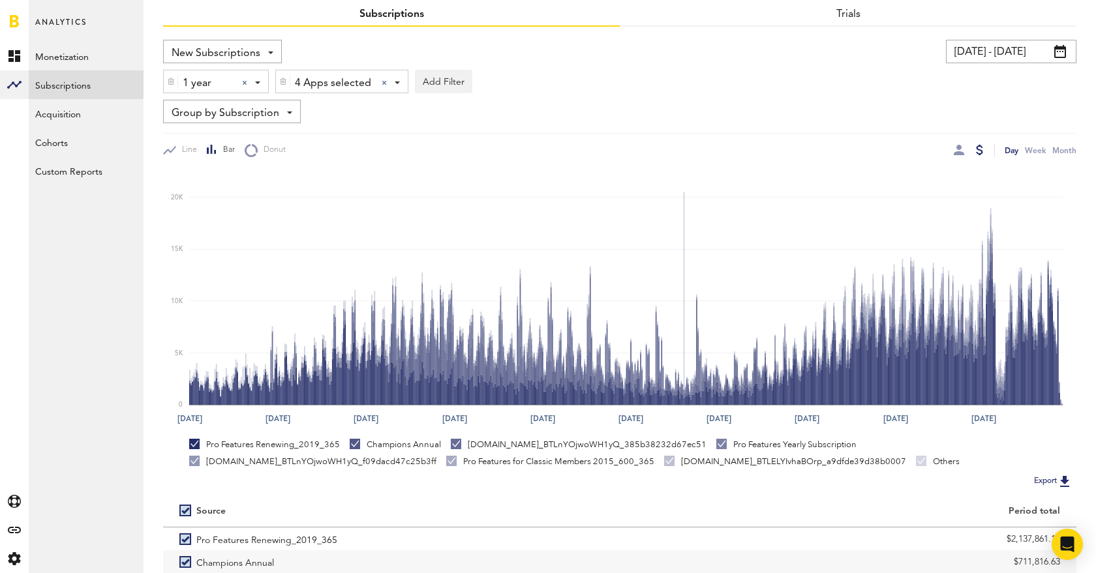
scroll to position [83, 0]
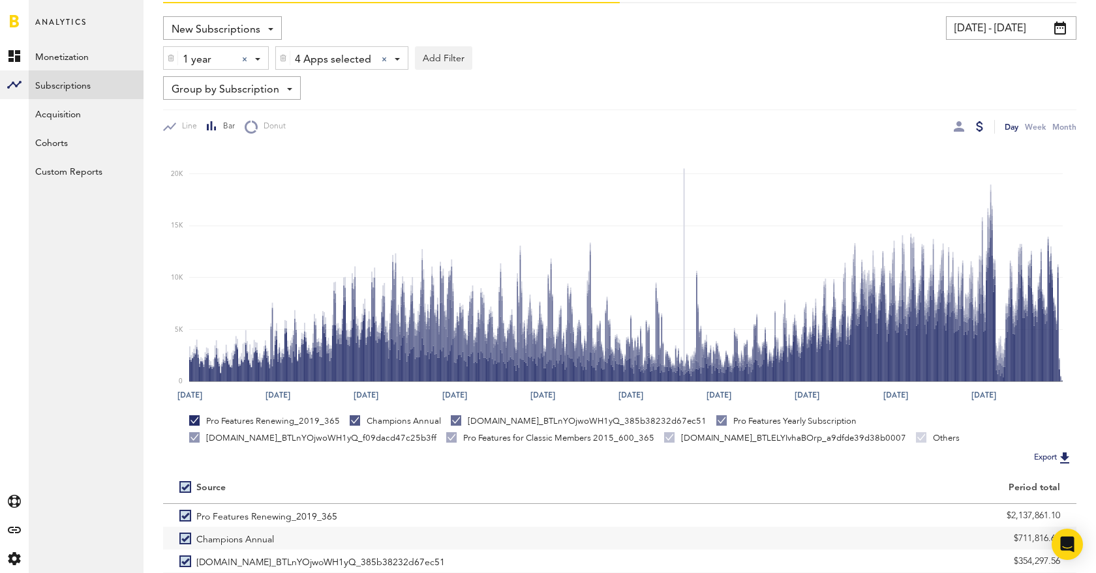
click at [1064, 455] on img at bounding box center [1065, 458] width 16 height 16
click at [246, 60] on div at bounding box center [244, 59] width 5 height 5
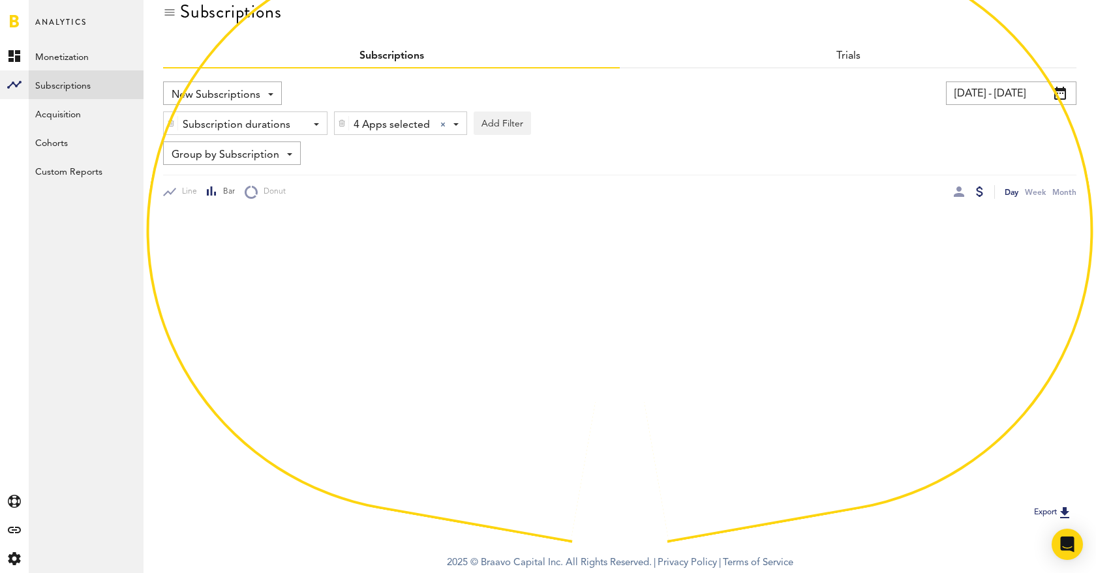
click at [267, 124] on div "Subscription durations - 1 week 1 month 1 year 4 Apps selected 4 Apps selected …" at bounding box center [619, 120] width 913 height 30
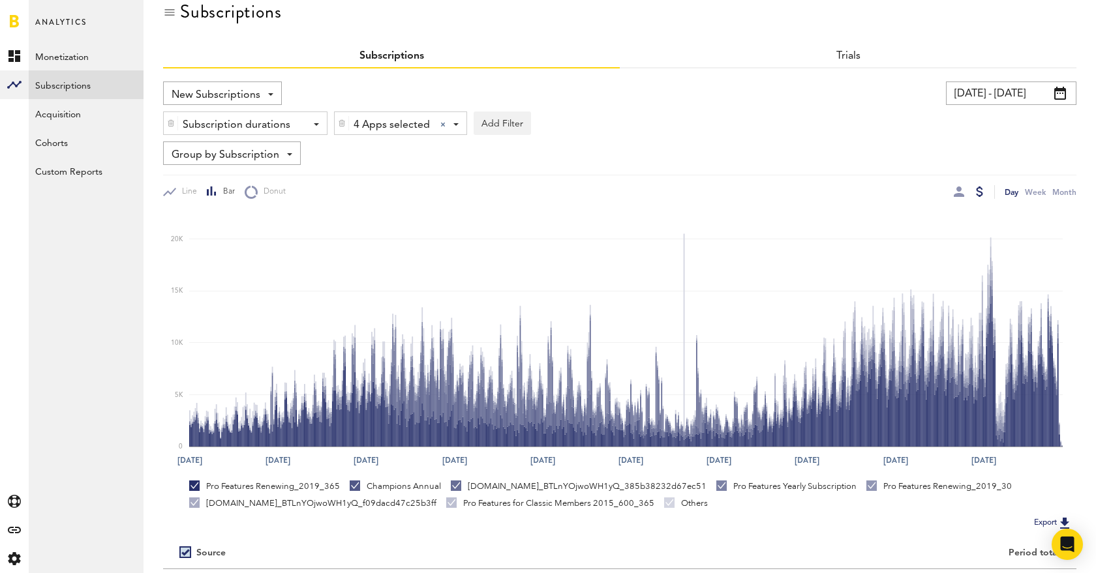
scroll to position [0, 0]
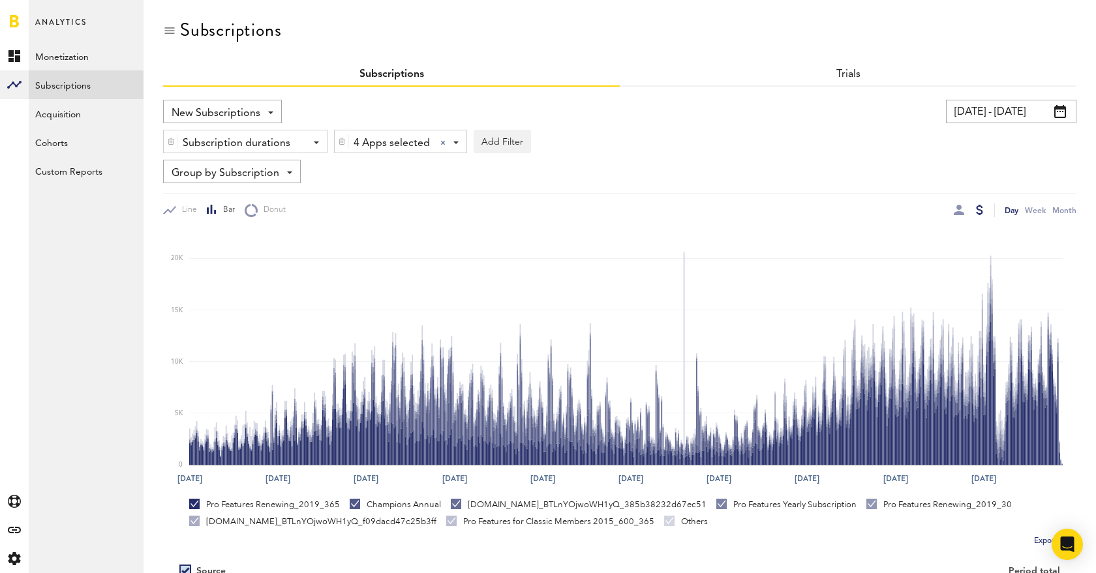
click at [212, 136] on div "Subscription durations" at bounding box center [240, 143] width 115 height 22
click at [217, 199] on span "1 month" at bounding box center [226, 197] width 100 height 22
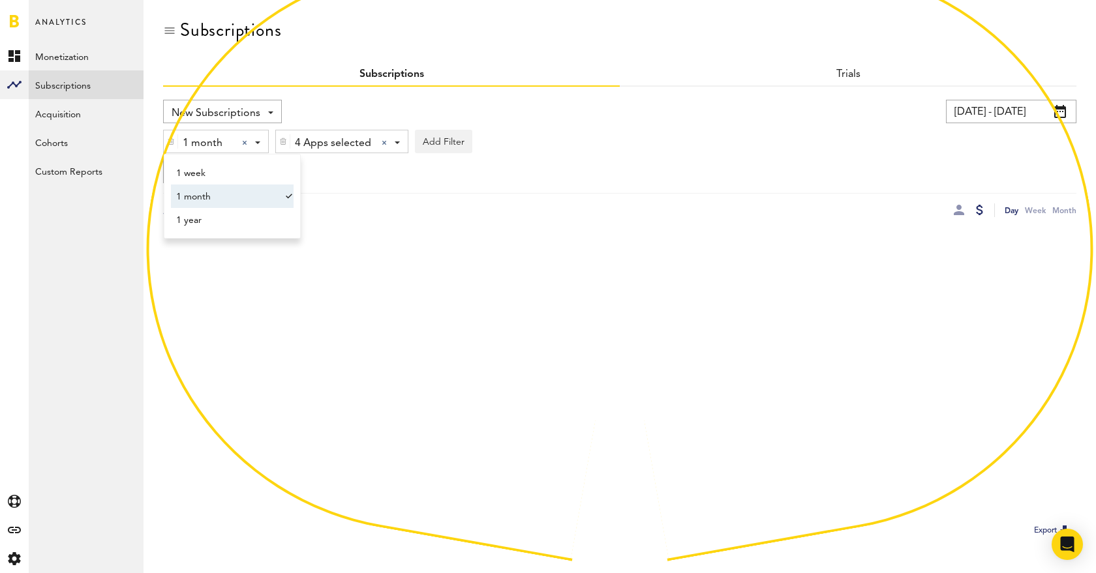
click at [751, 102] on div "[DATE] - [DATE] Last 30 days Last 90 days Last 180 days Last 2 years previous […" at bounding box center [845, 111] width 462 height 23
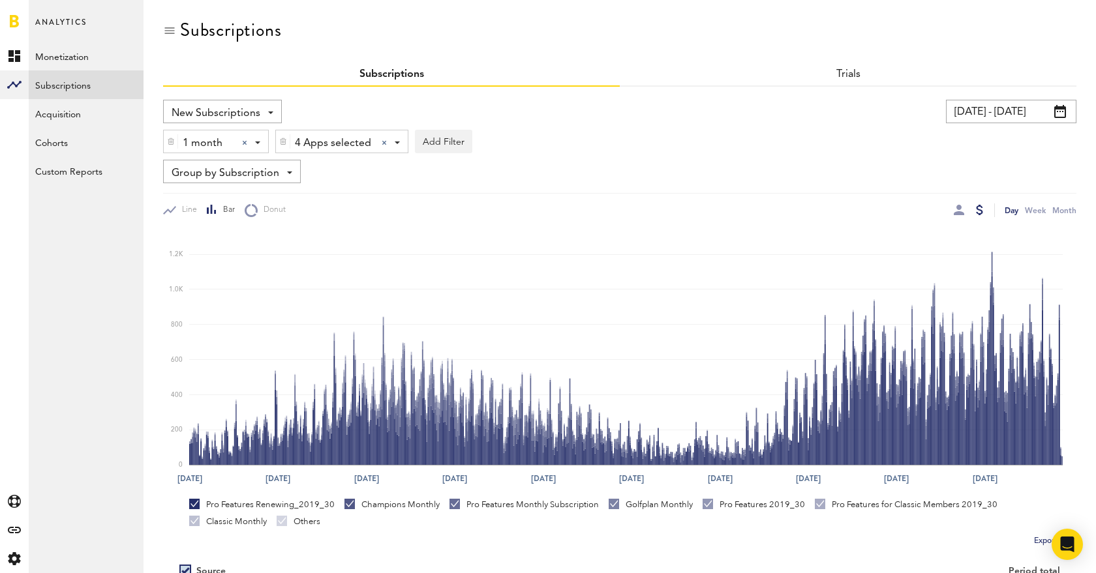
click at [1037, 540] on button "Export" at bounding box center [1053, 541] width 46 height 17
